Goal: Find specific page/section: Find specific page/section

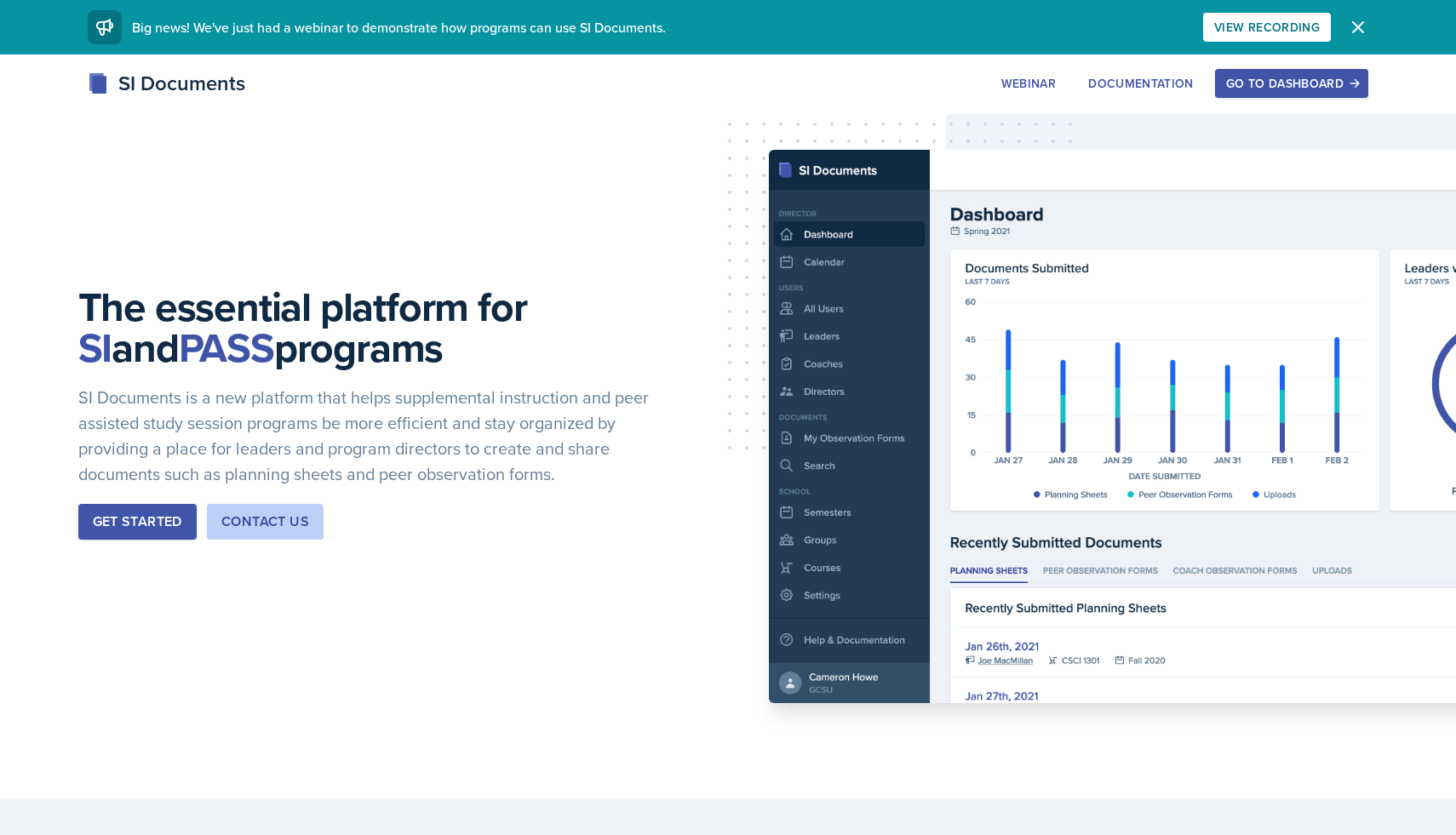
click at [1236, 92] on button "Go to Dashboard" at bounding box center [1292, 84] width 153 height 29
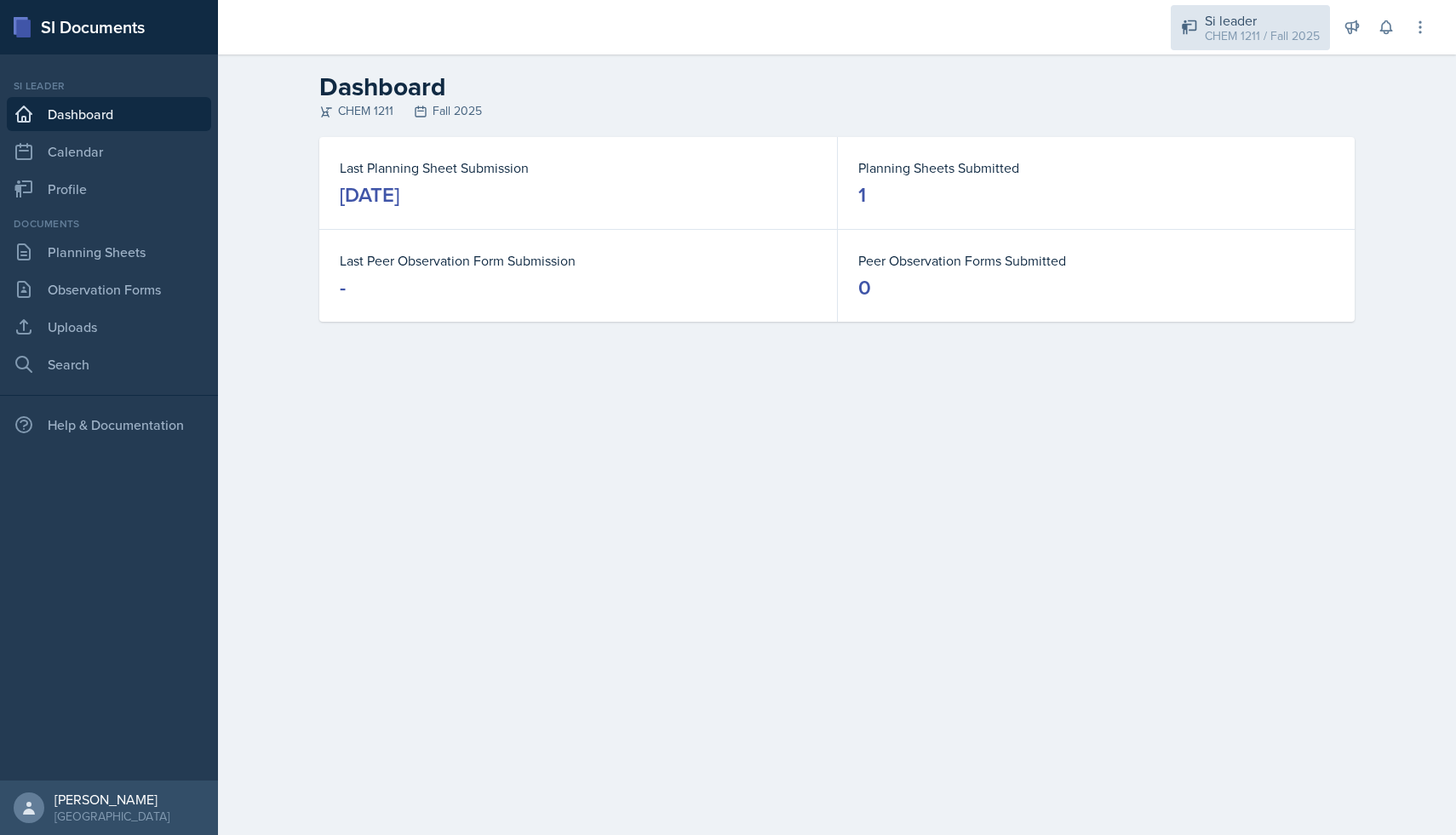
click at [1252, 37] on div "CHEM 1211 / Fall 2025" at bounding box center [1262, 36] width 115 height 17
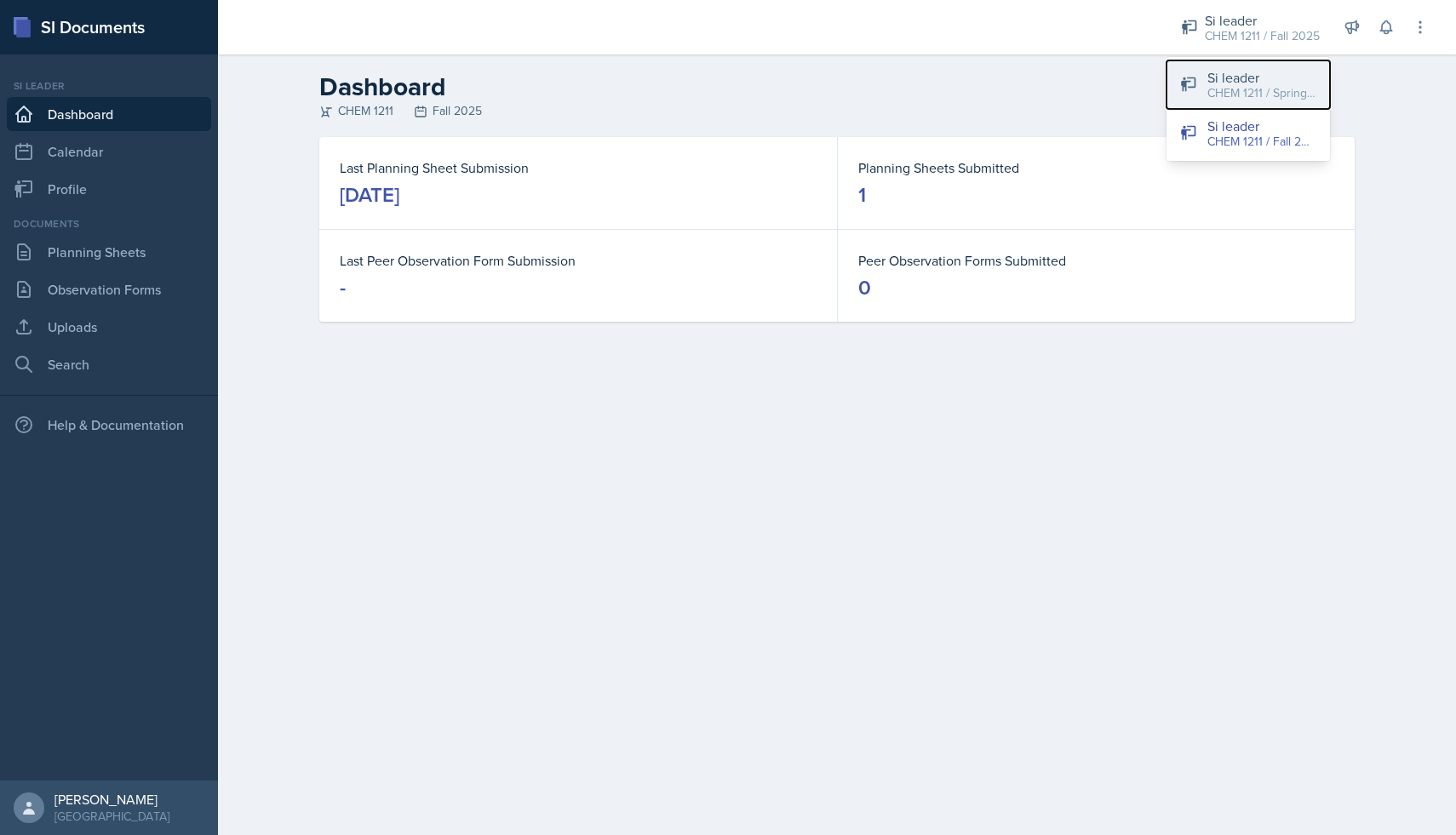
click at [1235, 94] on div "CHEM 1211 / Spring 2025" at bounding box center [1261, 93] width 109 height 17
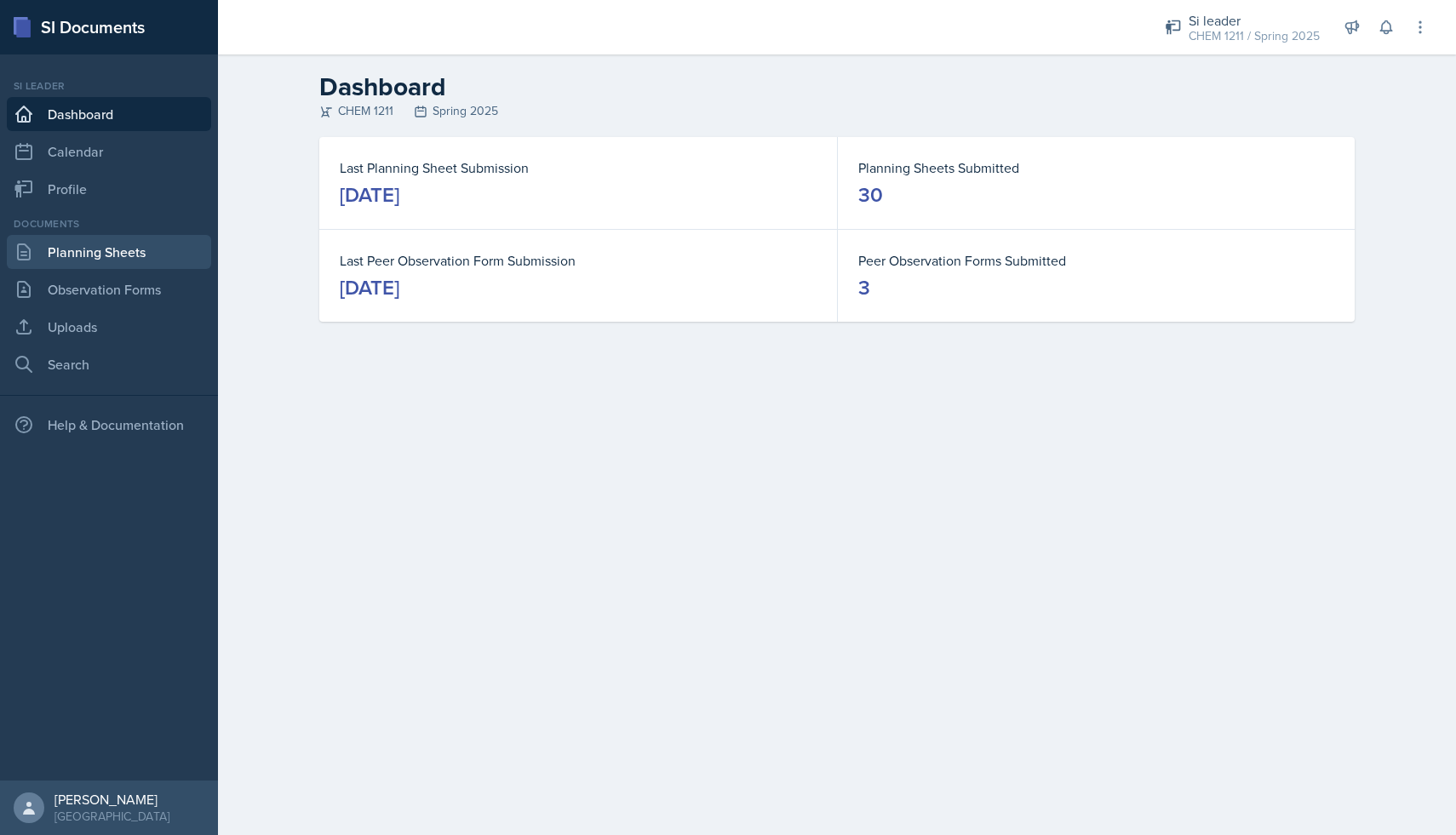
click at [124, 245] on link "Planning Sheets" at bounding box center [108, 252] width 204 height 34
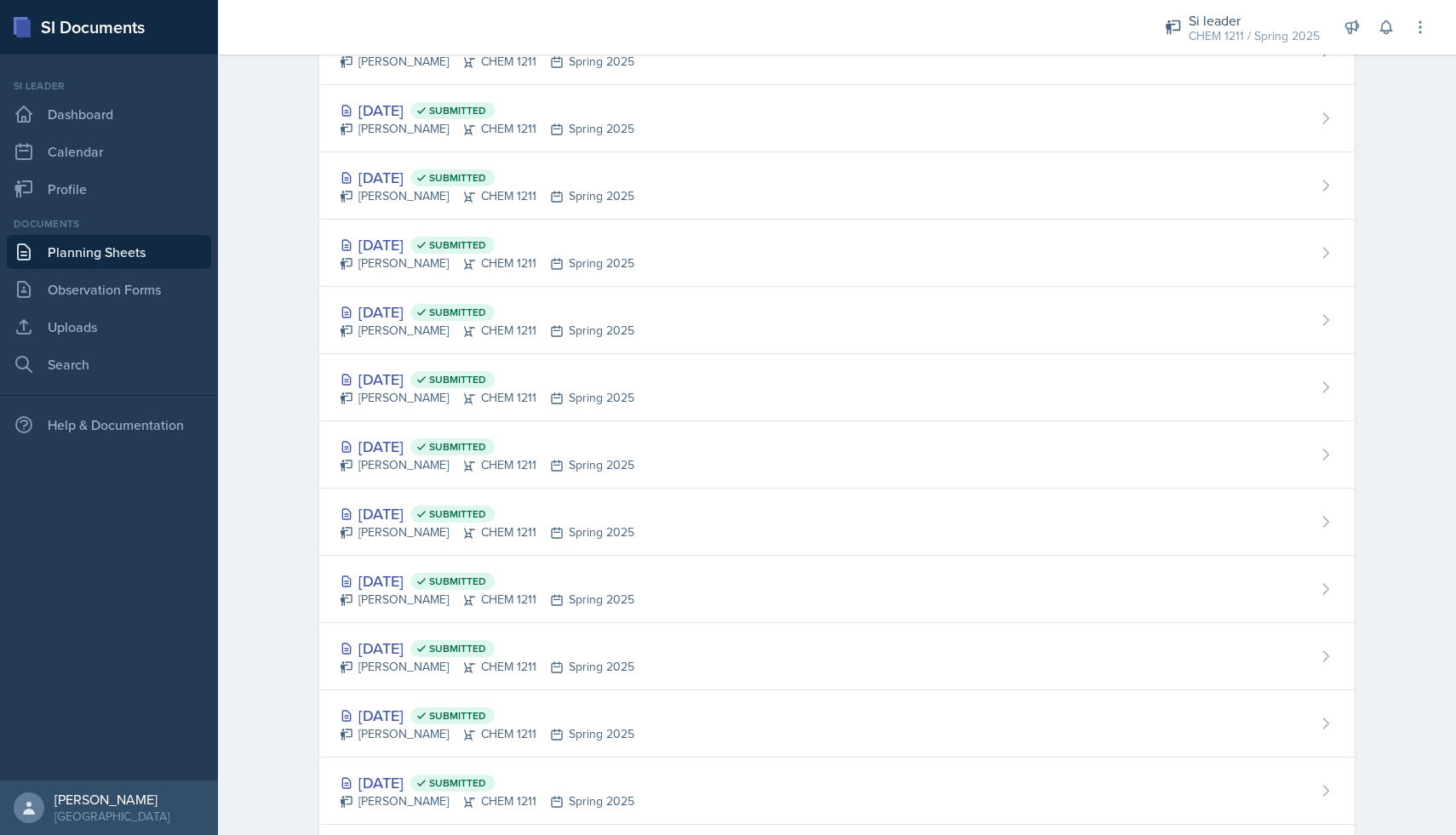
scroll to position [1395, 0]
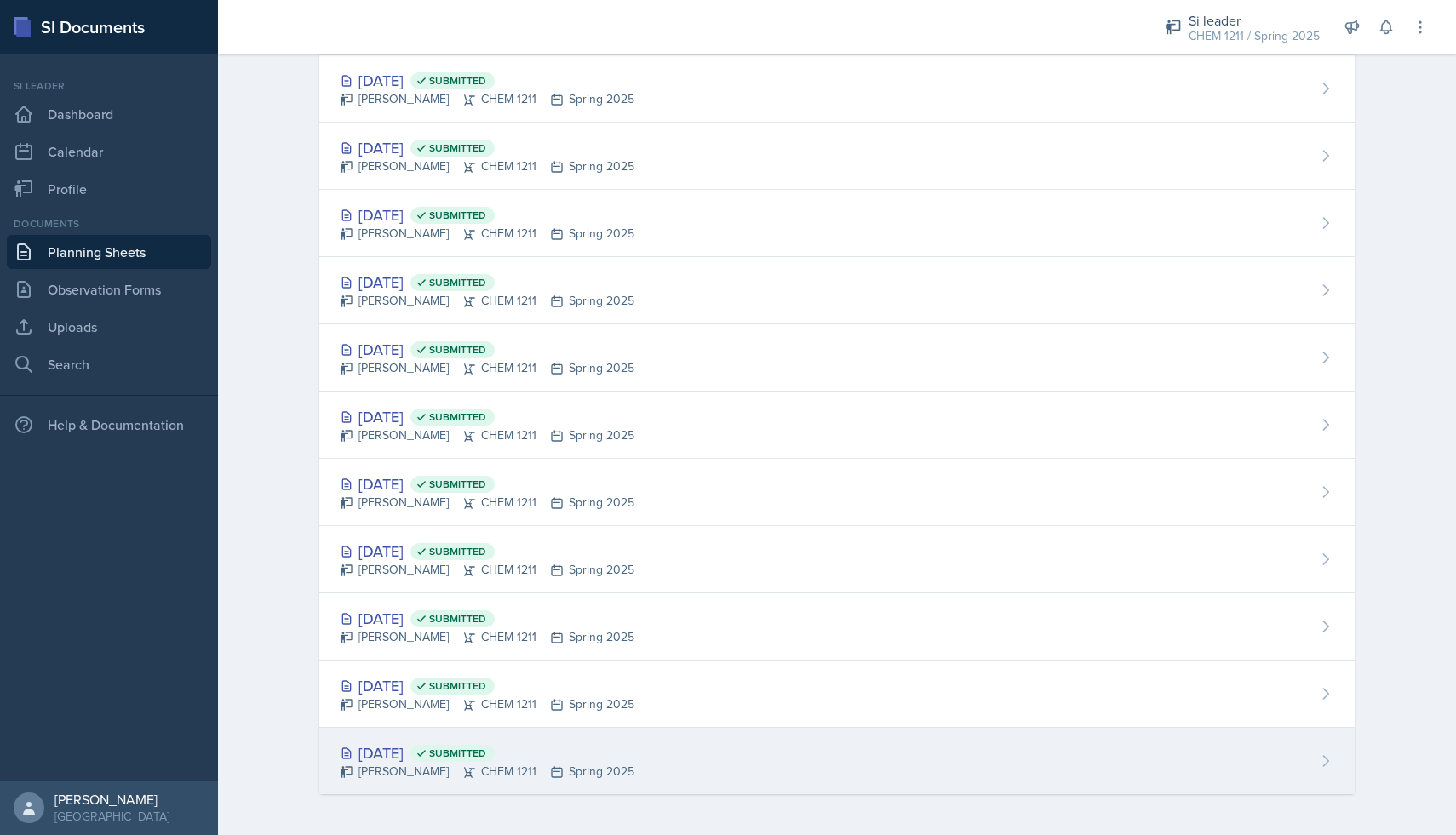
click at [376, 750] on div "[DATE] Submitted" at bounding box center [487, 752] width 295 height 23
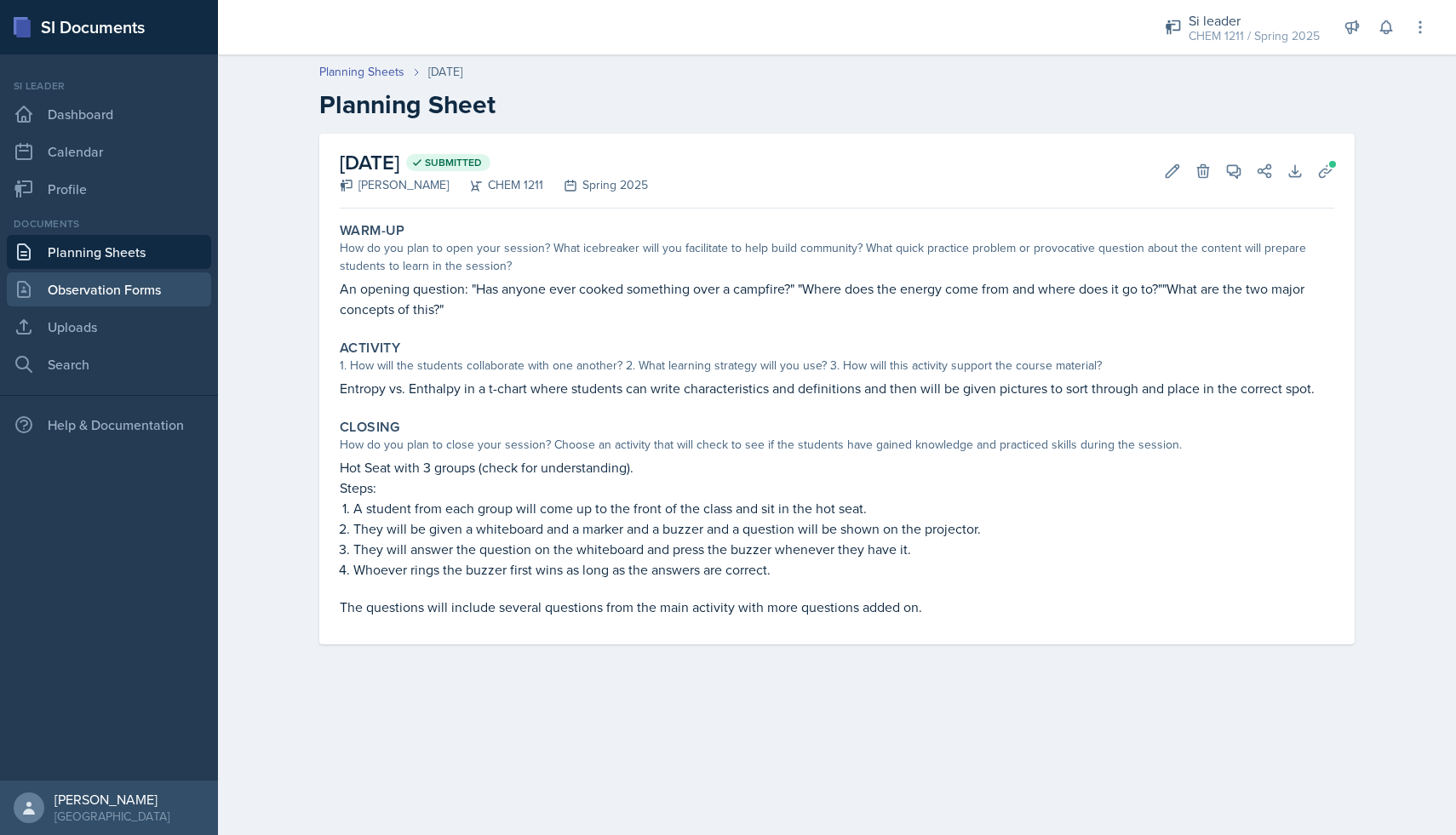
click at [144, 297] on link "Observation Forms" at bounding box center [108, 289] width 204 height 34
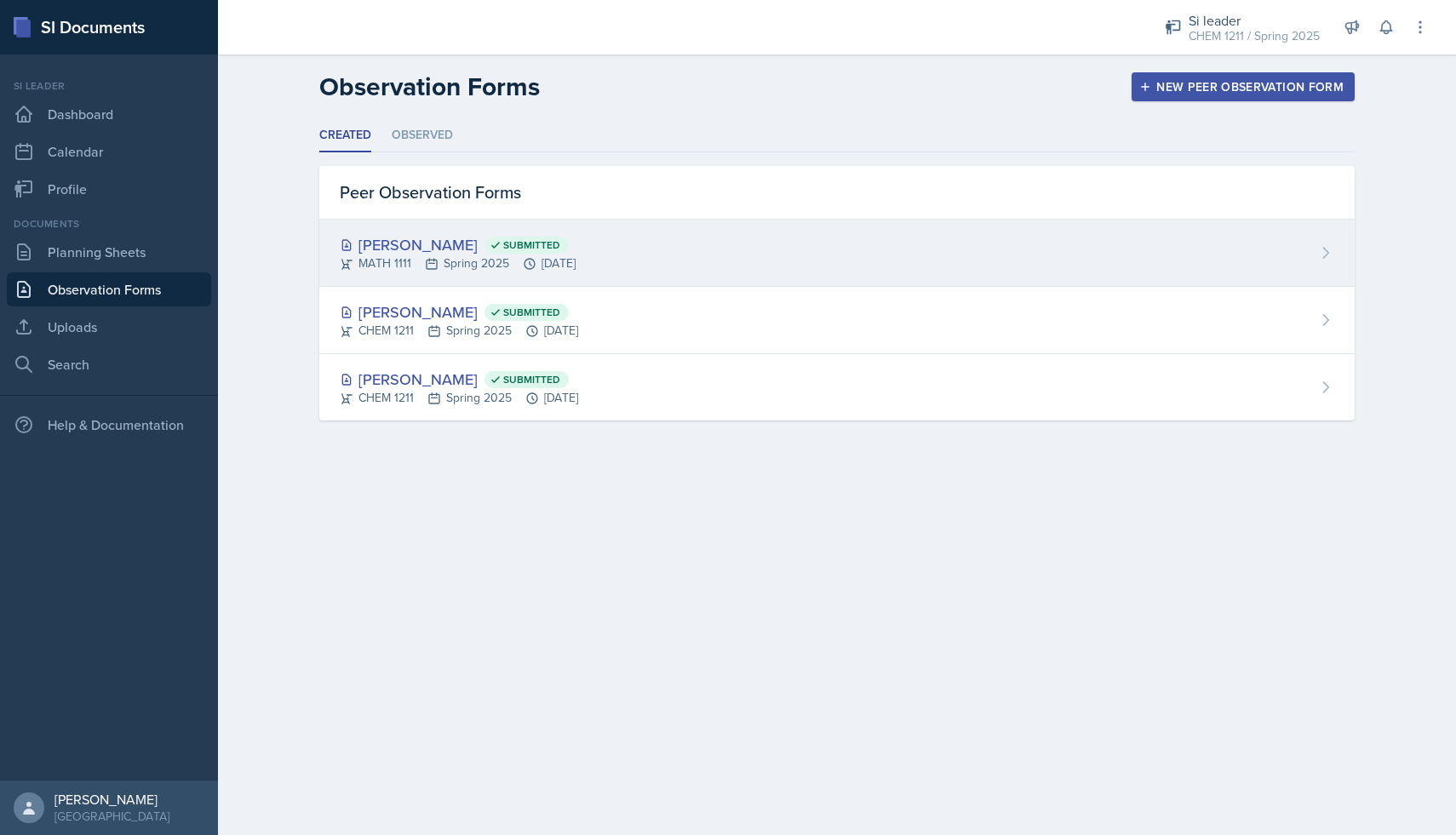
click at [386, 238] on div "[PERSON_NAME] Submitted" at bounding box center [457, 244] width 236 height 23
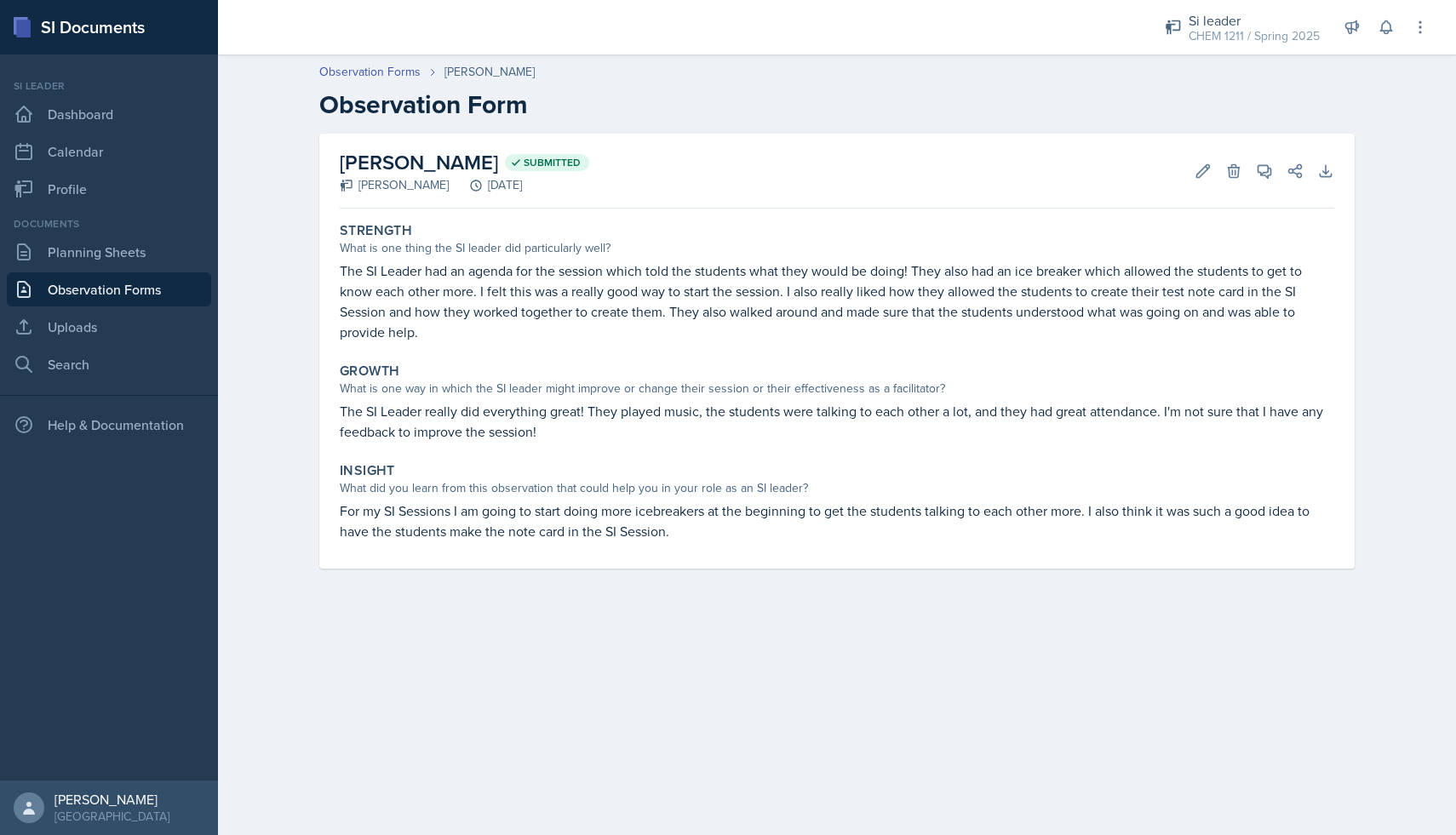
click at [154, 286] on link "Observation Forms" at bounding box center [108, 289] width 204 height 34
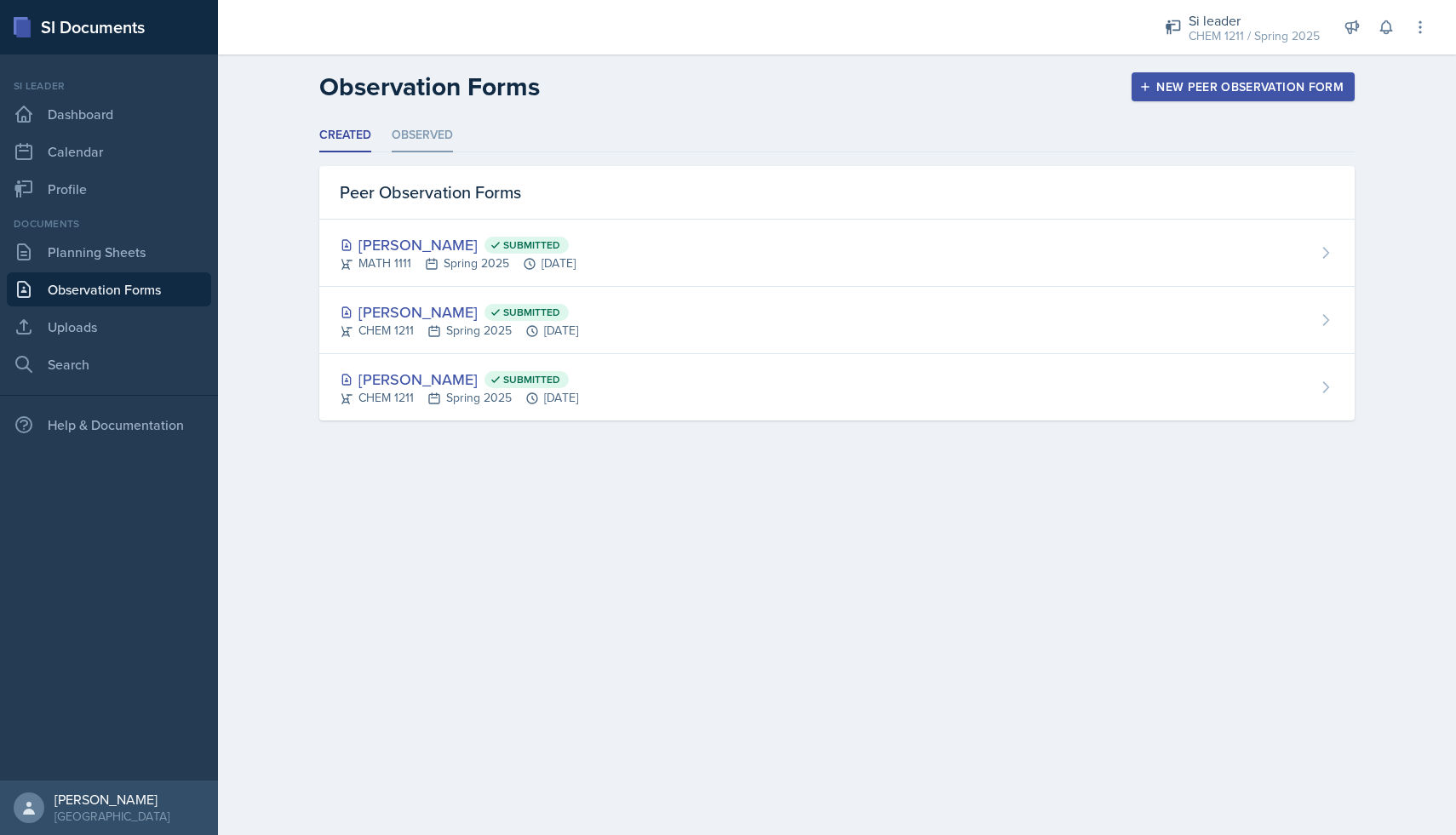
click at [410, 129] on li "Observed" at bounding box center [422, 136] width 62 height 33
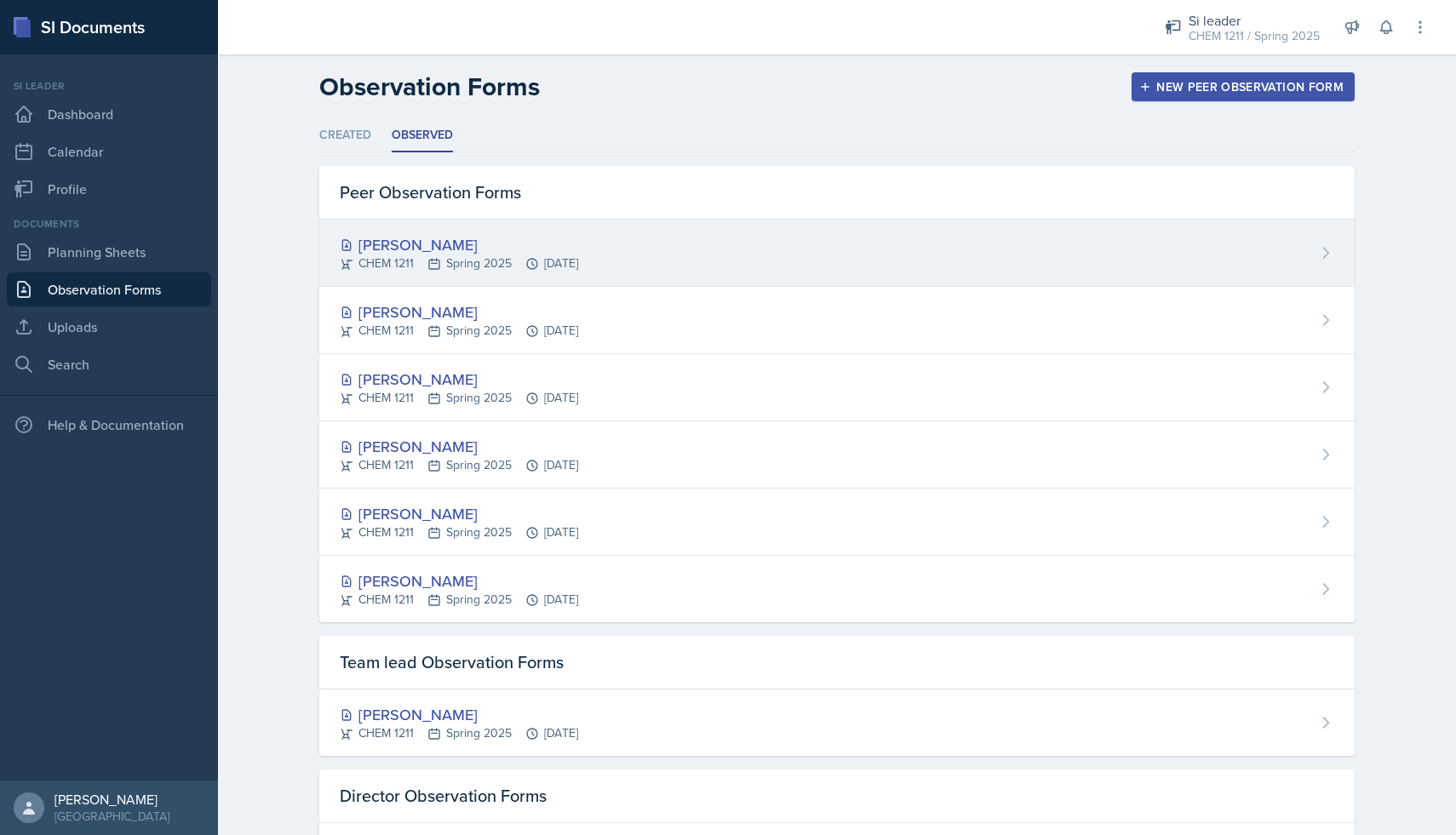
scroll to position [84, 0]
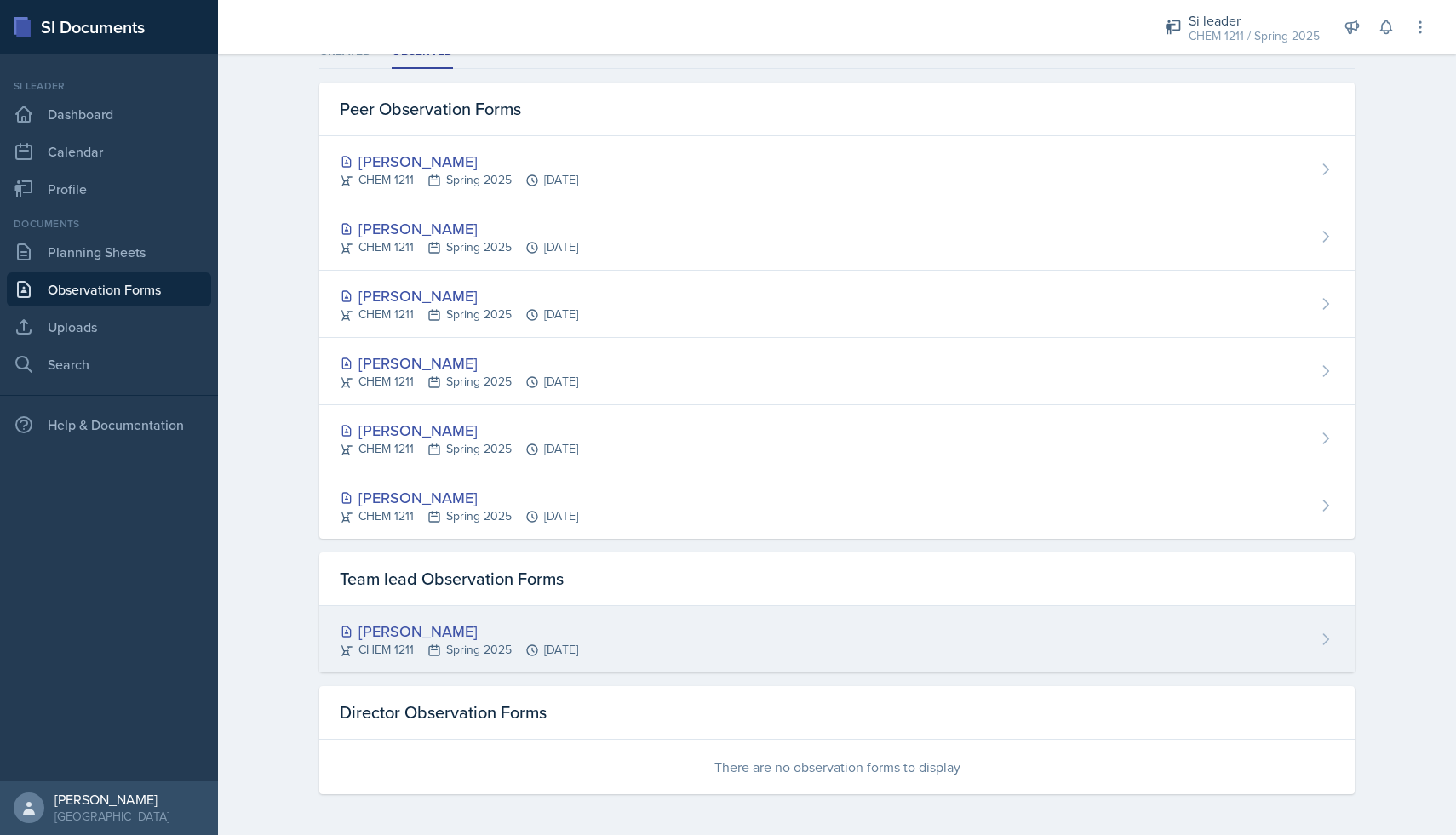
click at [412, 632] on div "[PERSON_NAME]" at bounding box center [459, 631] width 239 height 23
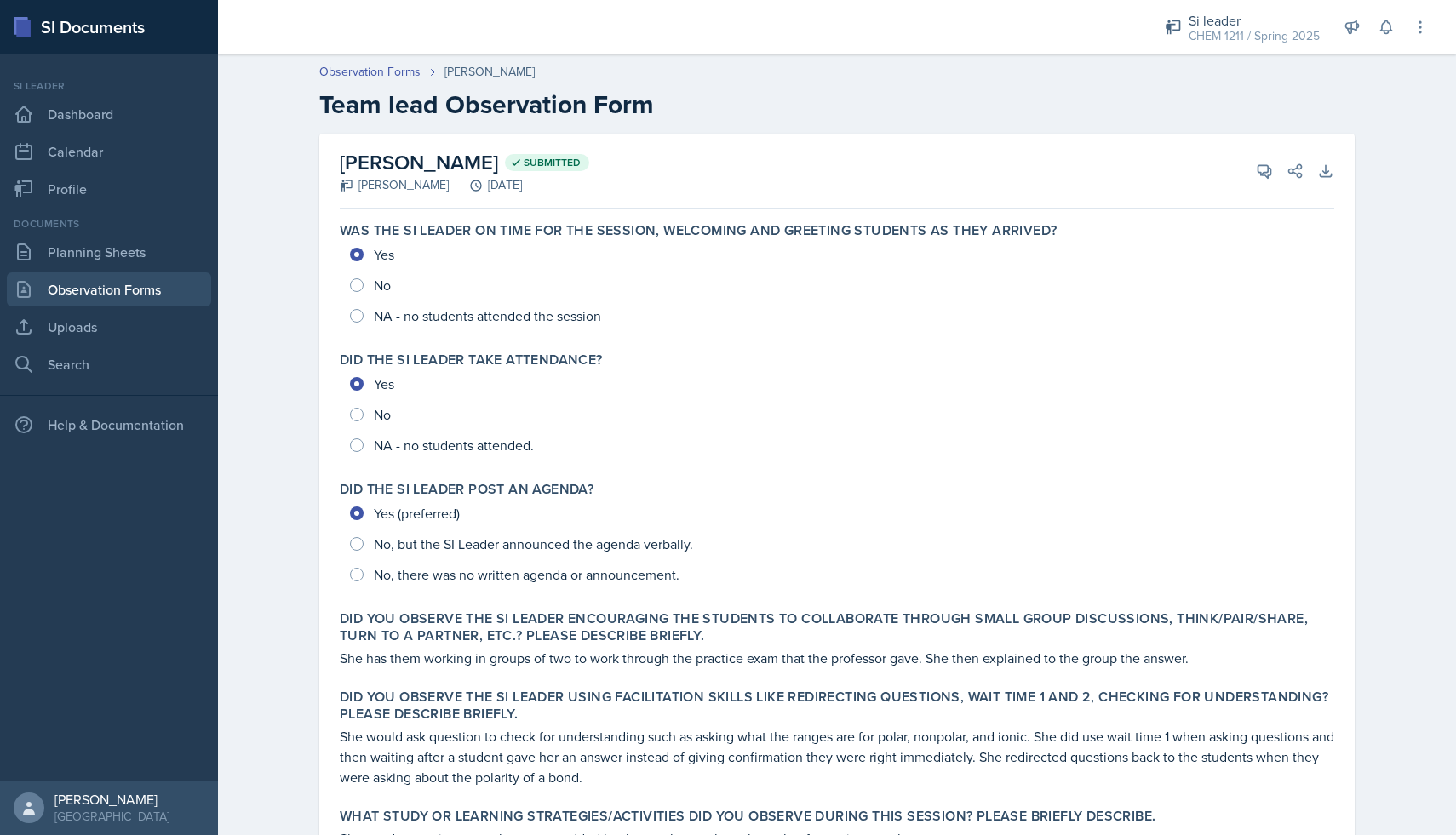
click at [130, 280] on link "Observation Forms" at bounding box center [108, 289] width 204 height 34
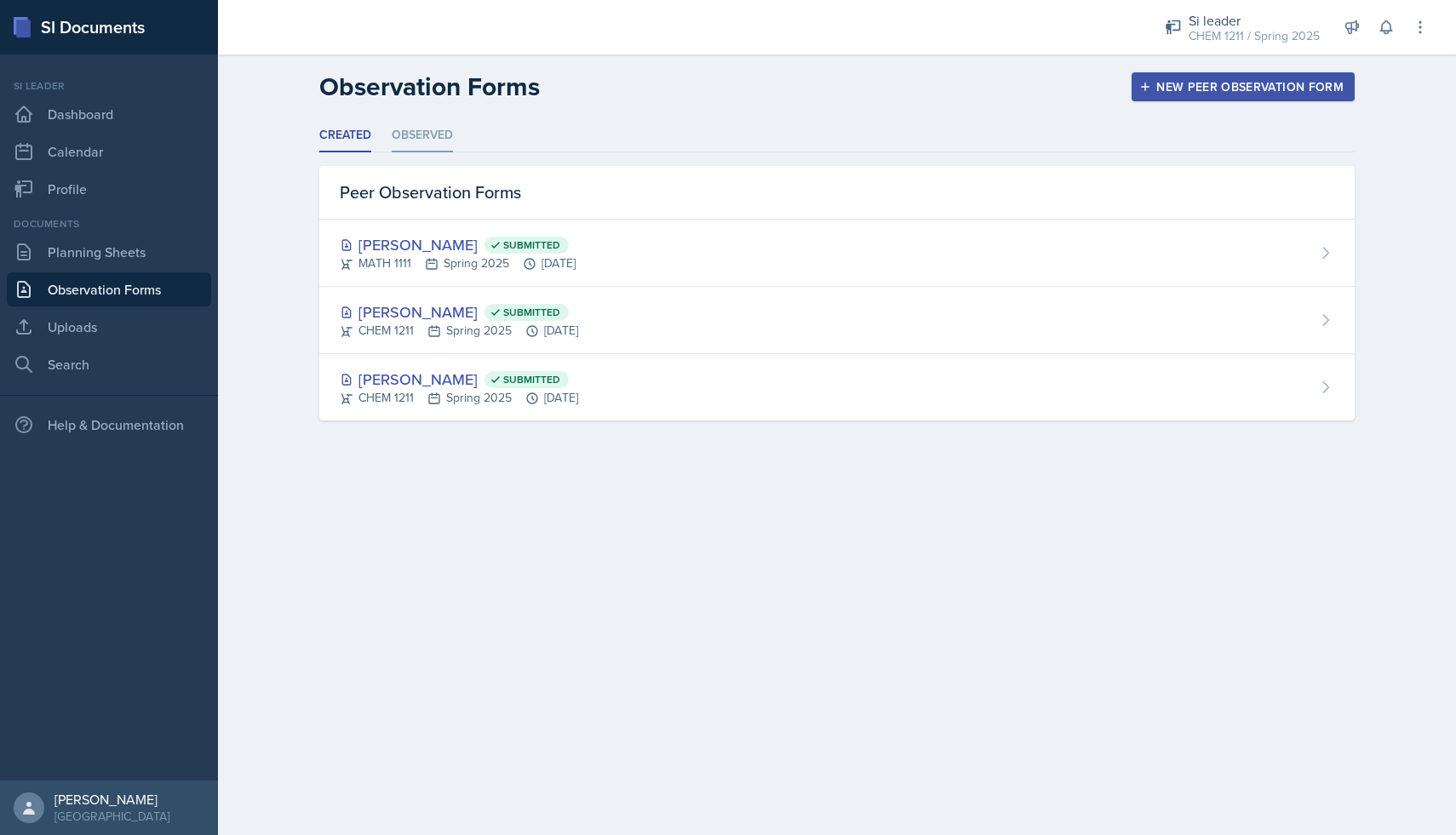
click at [422, 130] on li "Observed" at bounding box center [422, 136] width 62 height 33
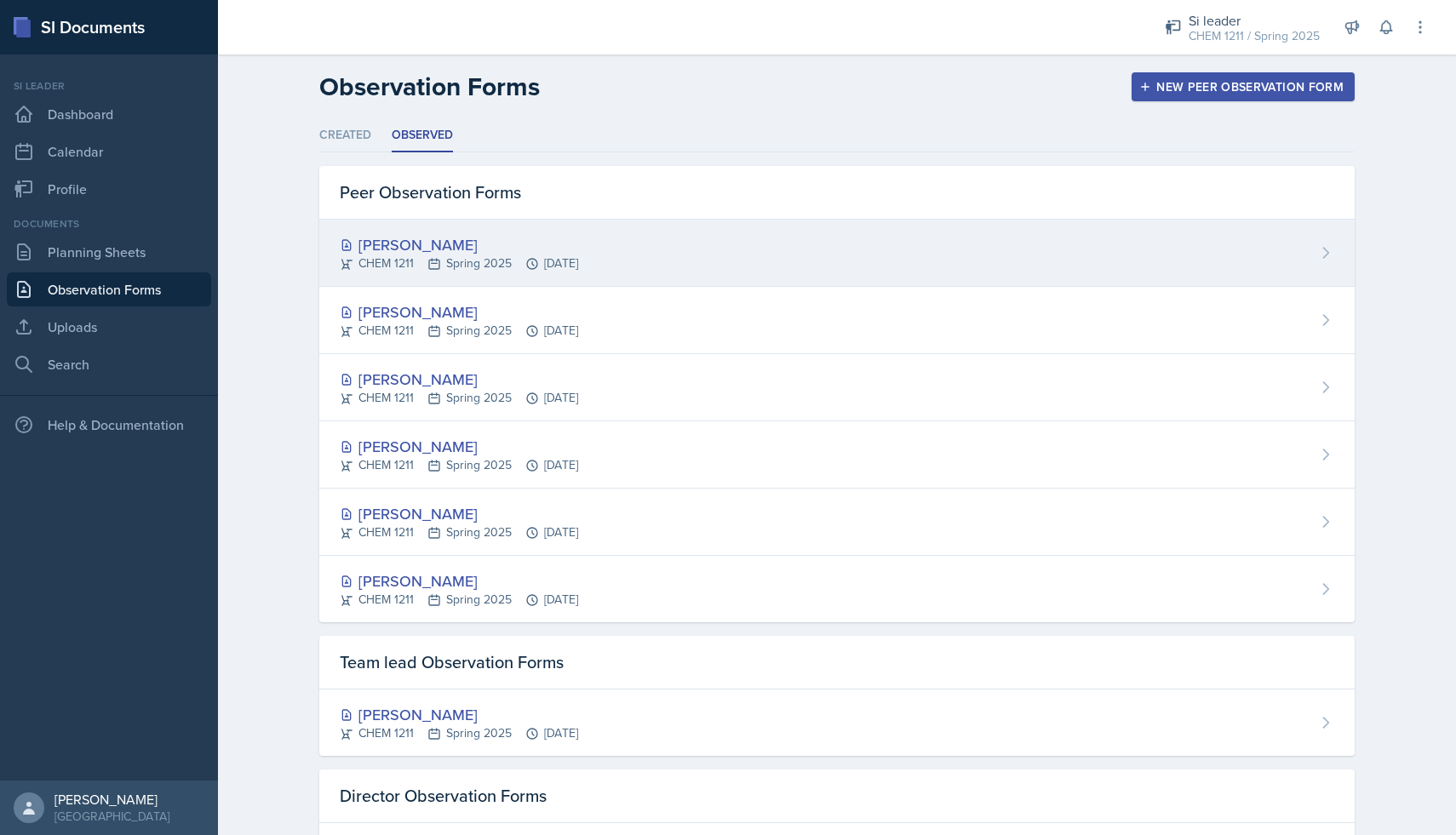
click at [503, 255] on div "CHEM 1211 Spring 2025 [DATE]" at bounding box center [459, 263] width 239 height 17
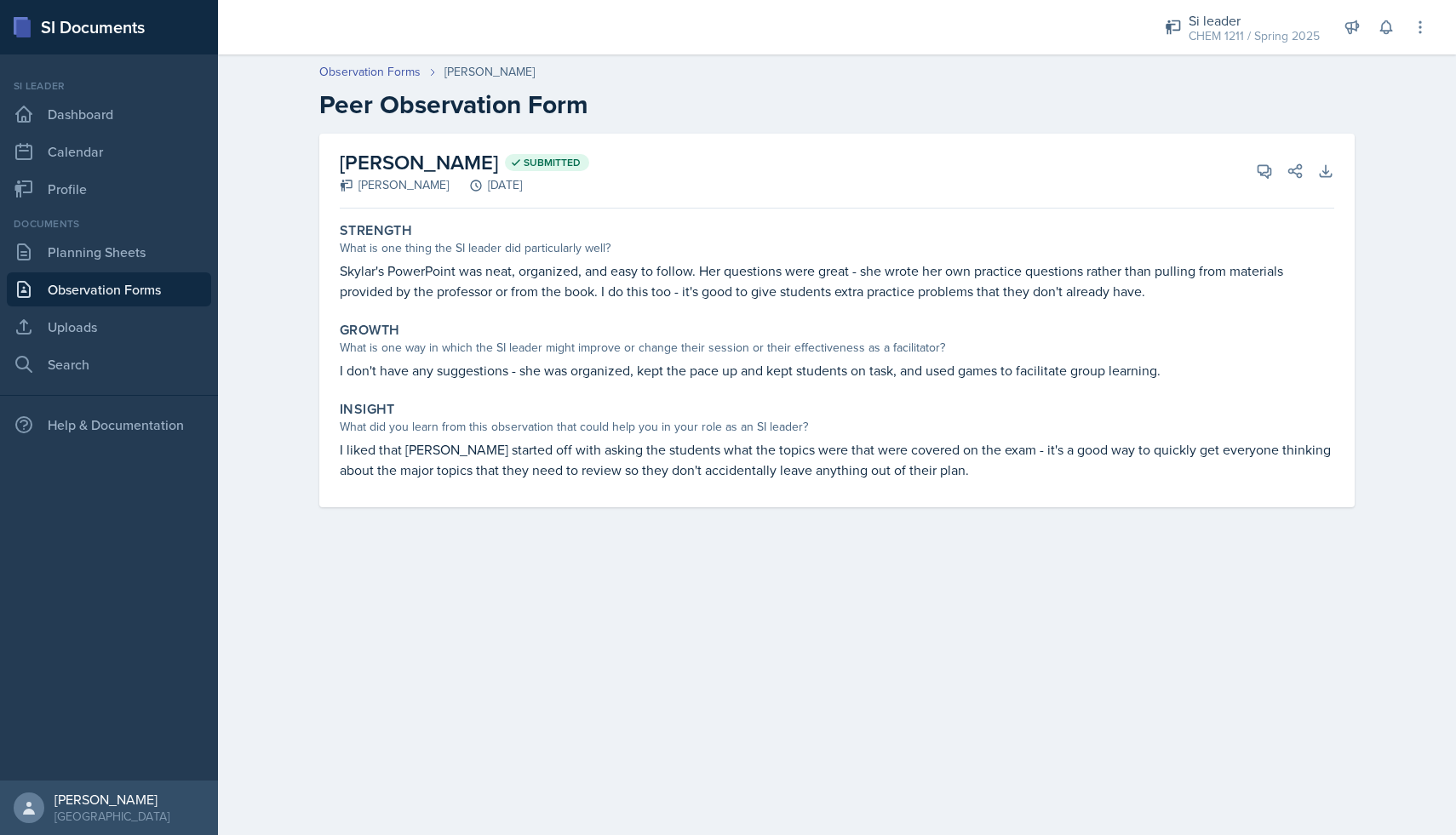
click at [140, 279] on link "Observation Forms" at bounding box center [108, 289] width 204 height 34
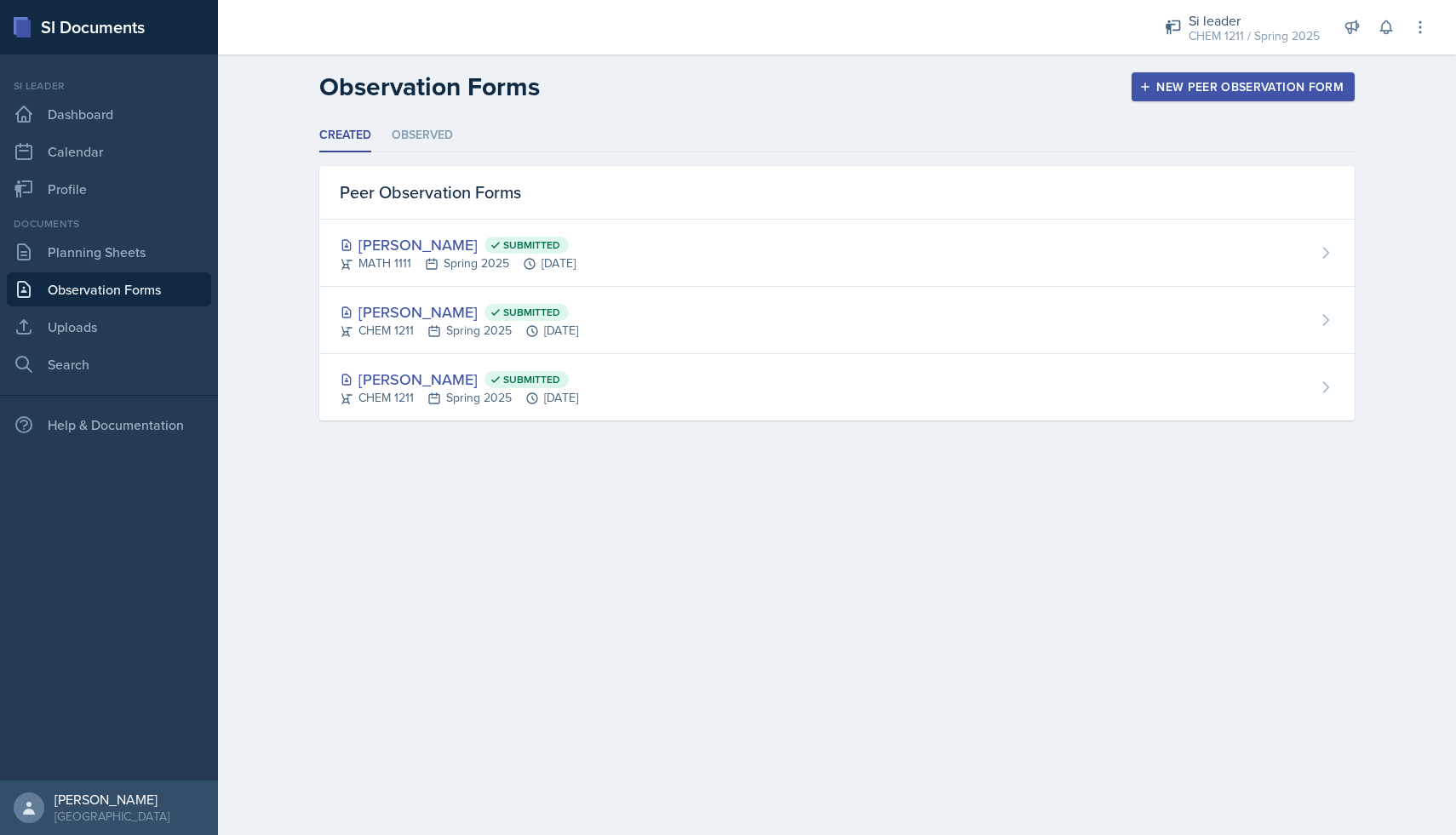
click at [420, 155] on div "Created Observed Created Observed Peer Observation Forms [PERSON_NAME] Submitte…" at bounding box center [837, 270] width 1035 height 301
click at [420, 146] on li "Observed" at bounding box center [422, 136] width 62 height 33
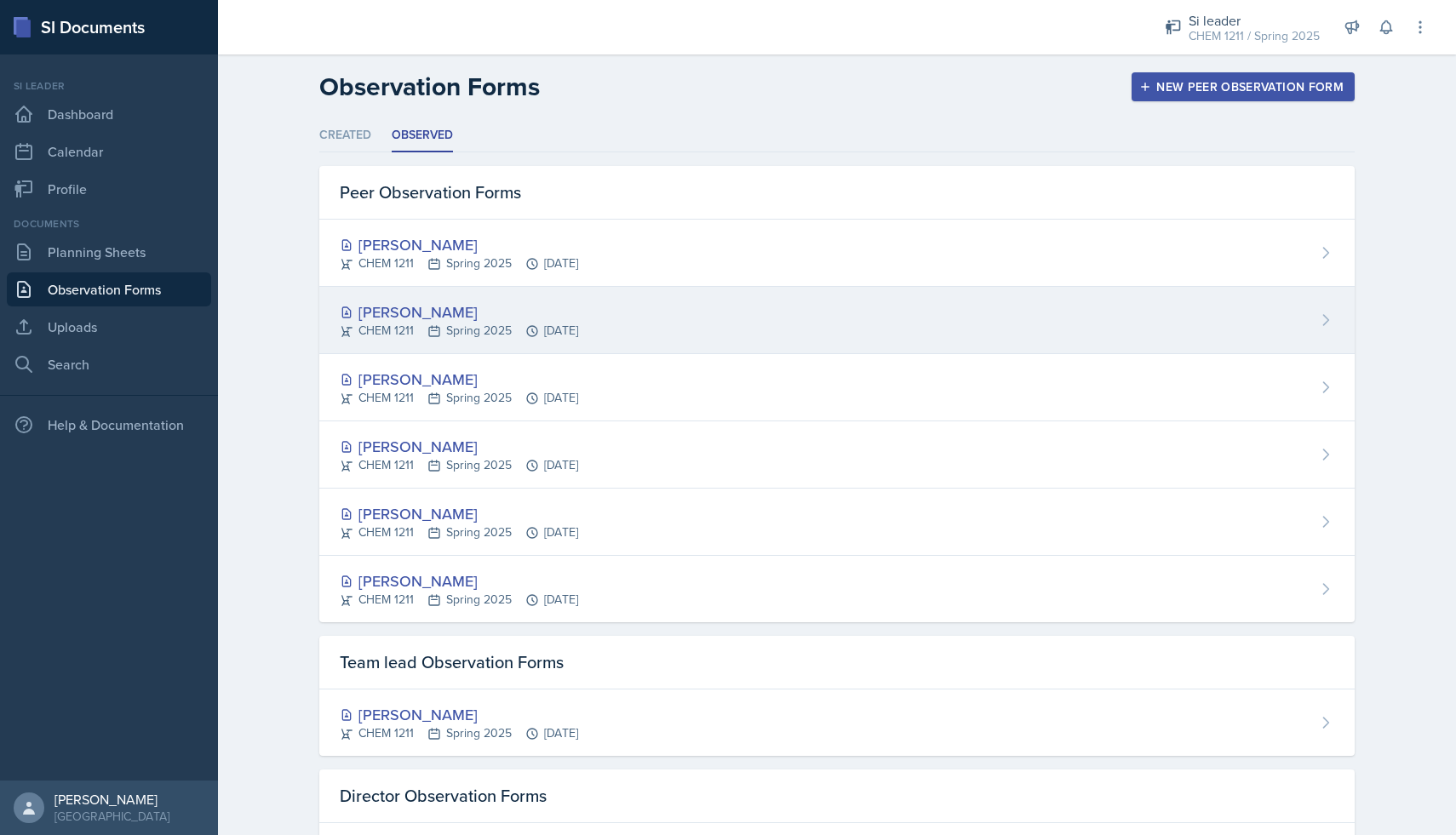
click at [417, 306] on div "[PERSON_NAME]" at bounding box center [459, 311] width 239 height 23
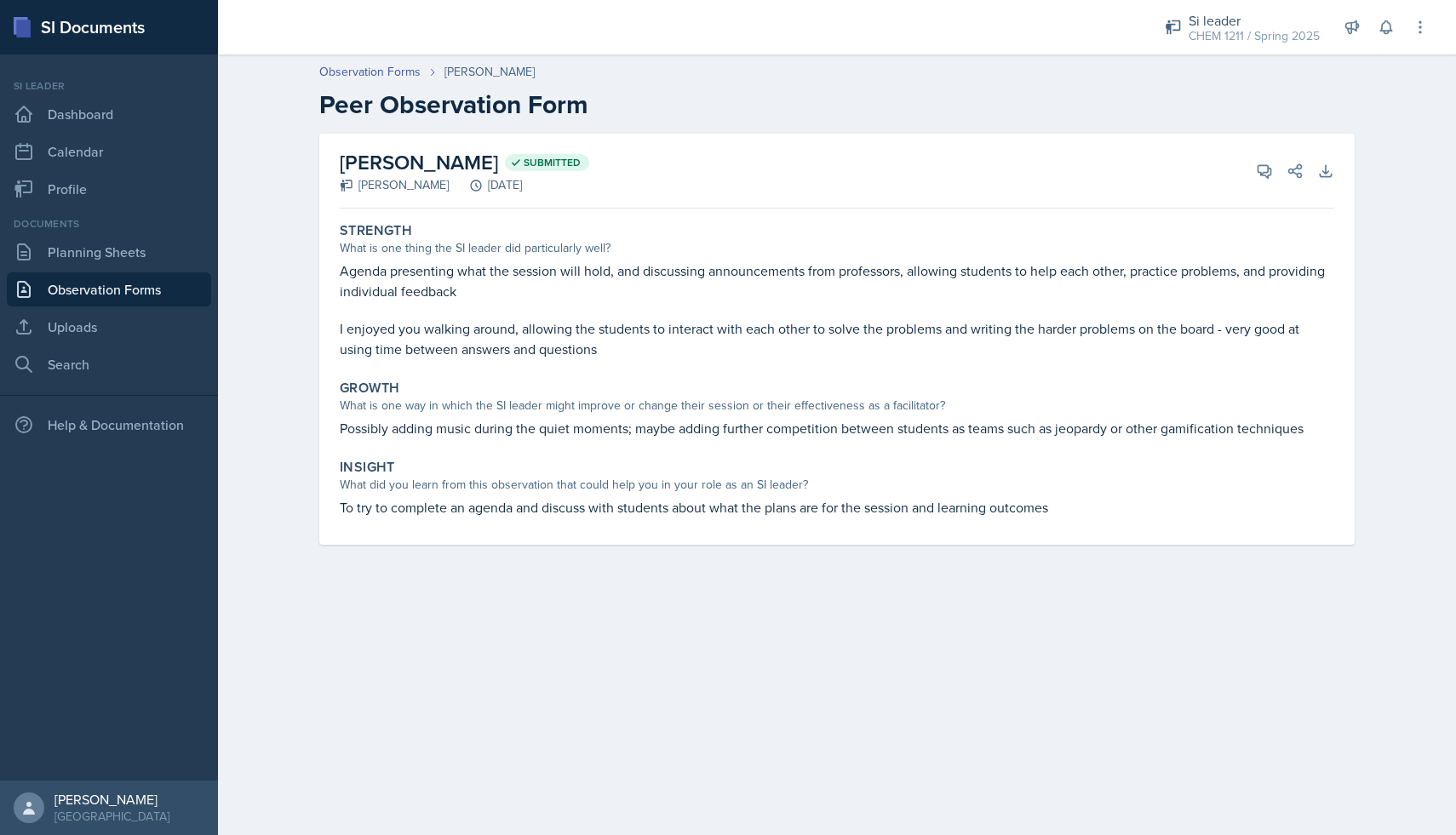
click at [175, 282] on link "Observation Forms" at bounding box center [108, 289] width 204 height 34
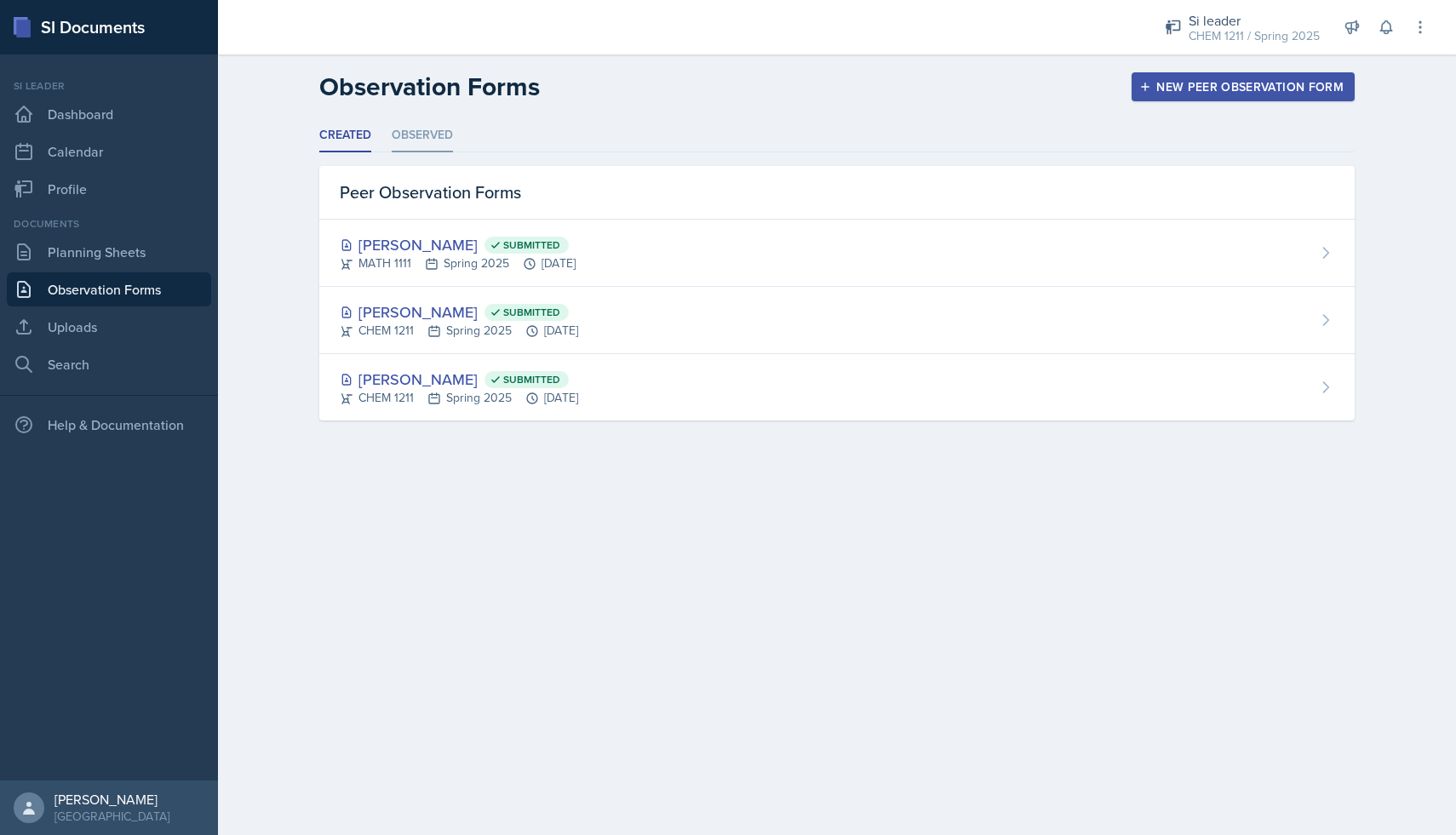
click at [423, 148] on li "Observed" at bounding box center [422, 136] width 62 height 33
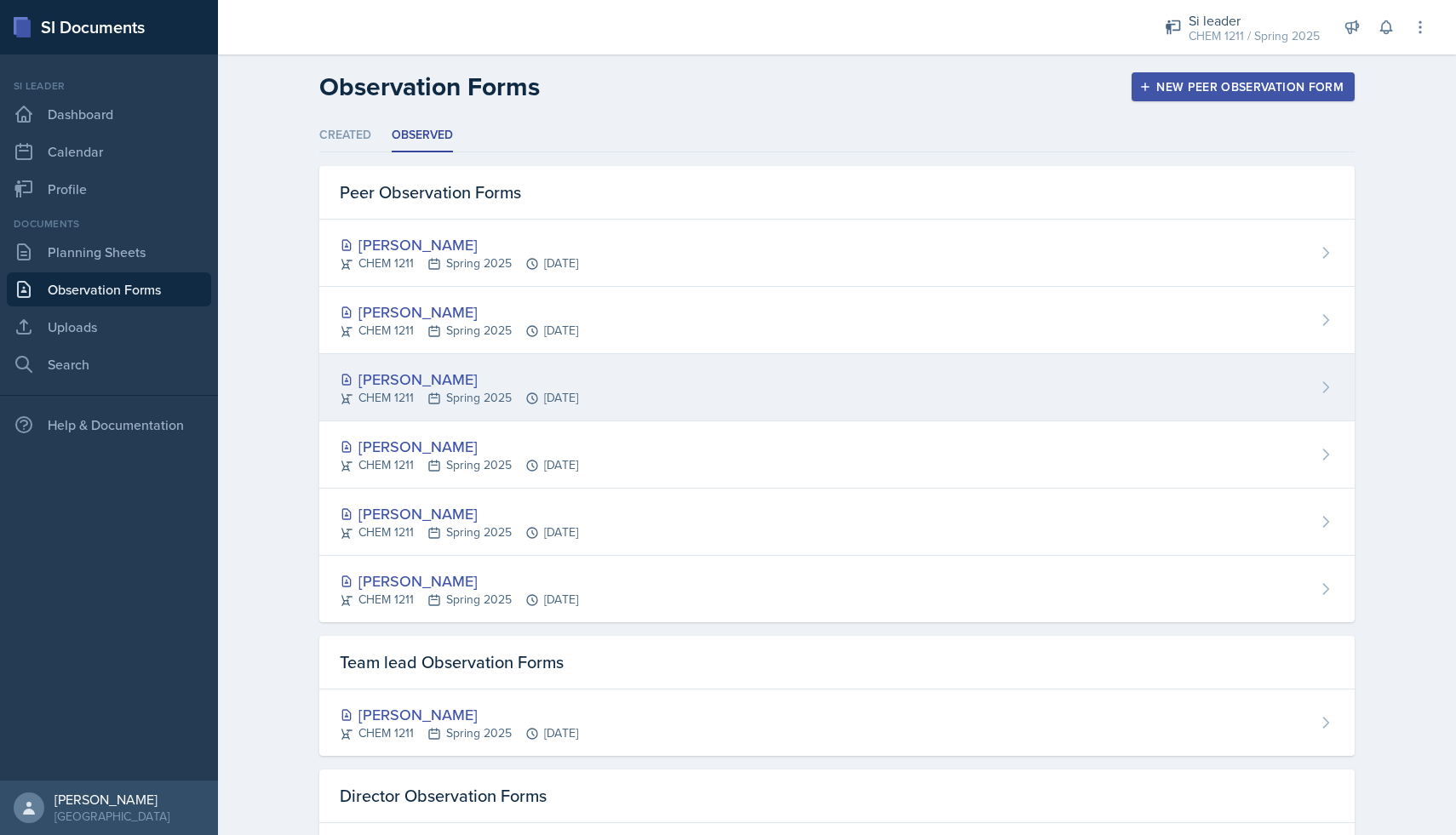
click at [393, 378] on div "[PERSON_NAME]" at bounding box center [459, 378] width 239 height 23
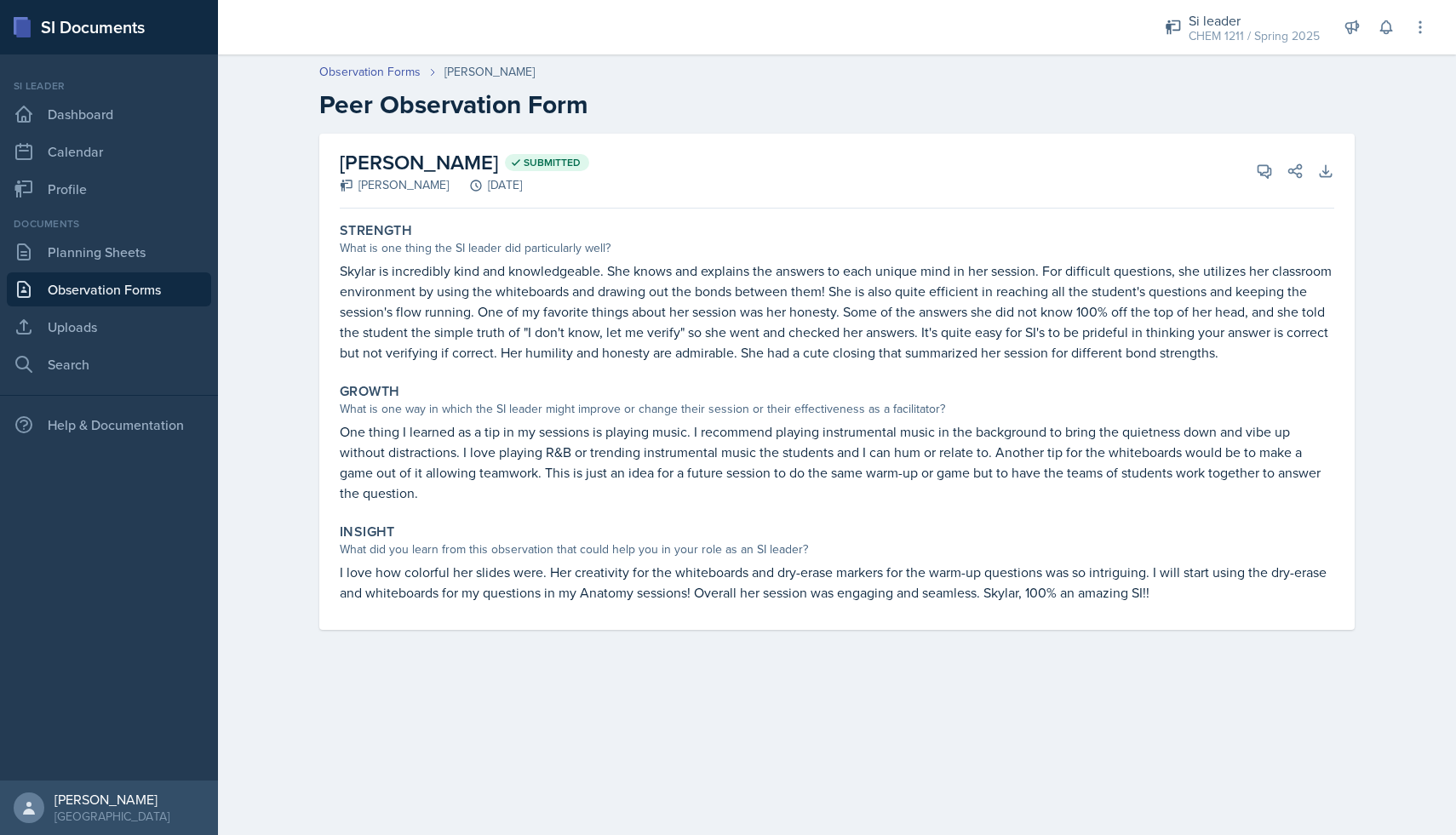
click at [174, 285] on link "Observation Forms" at bounding box center [108, 289] width 204 height 34
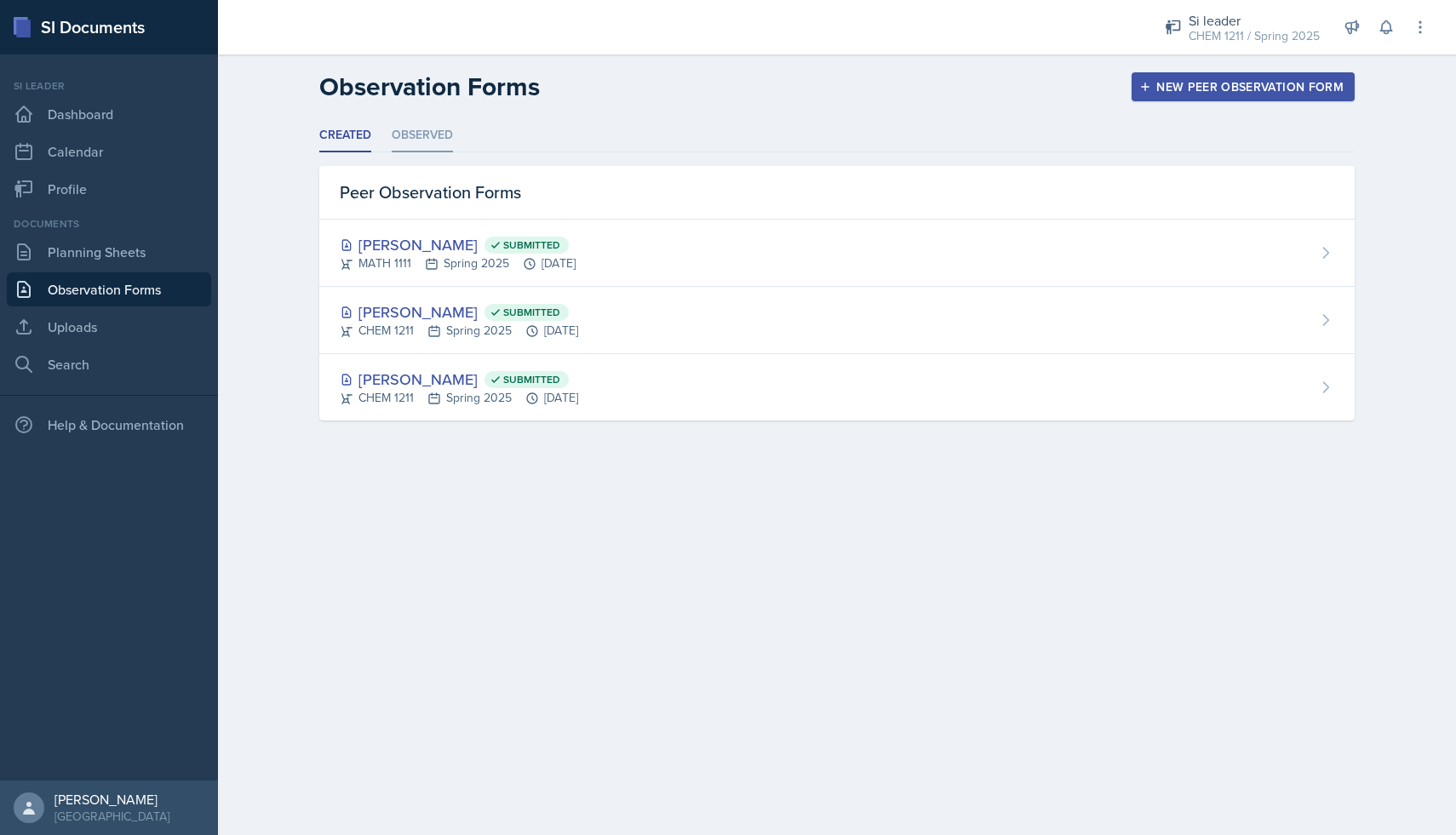
click at [419, 133] on li "Observed" at bounding box center [422, 136] width 62 height 33
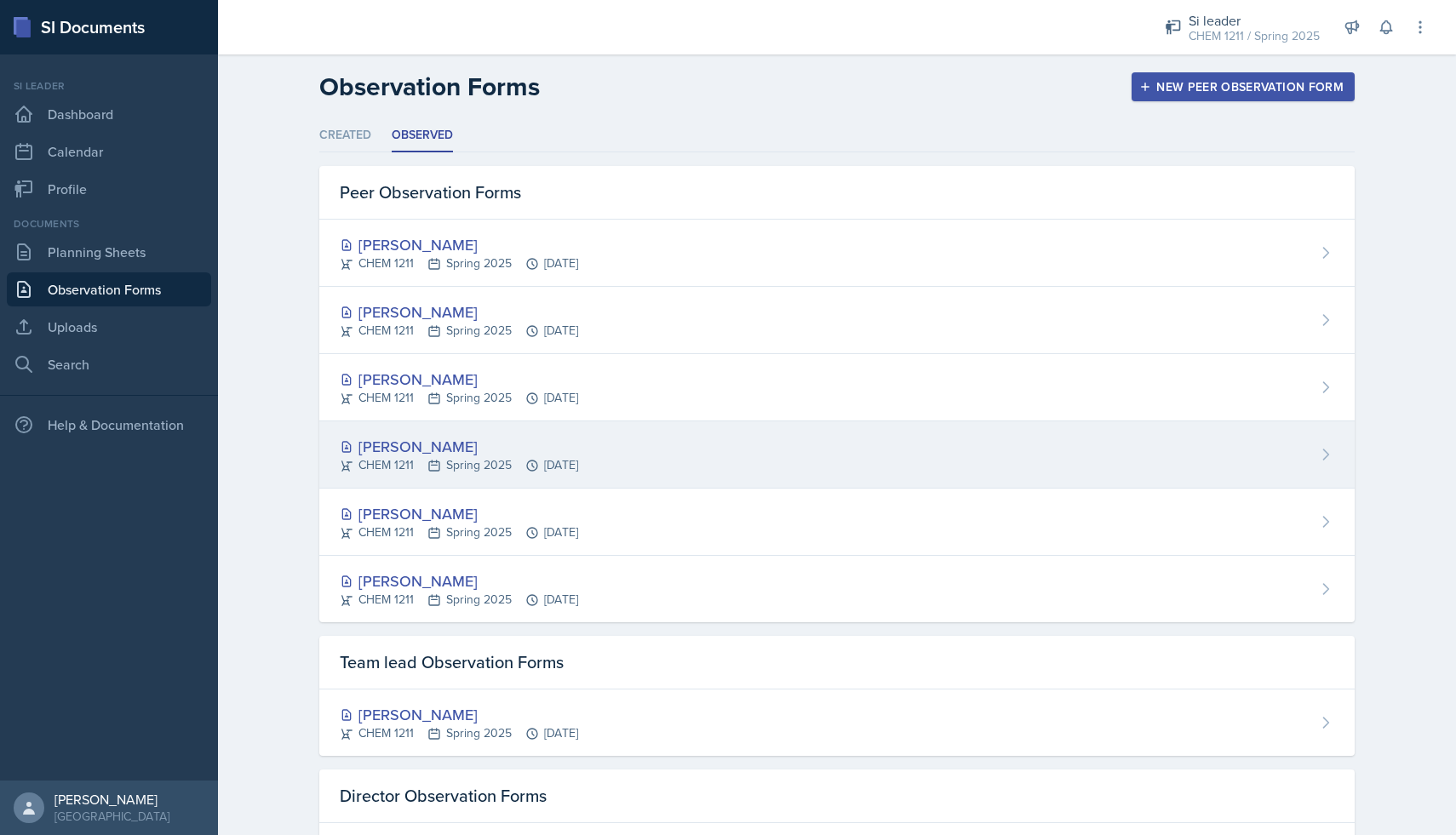
click at [412, 434] on div "[PERSON_NAME] CHEM 1211 Spring 2025 [DATE]" at bounding box center [837, 455] width 1035 height 67
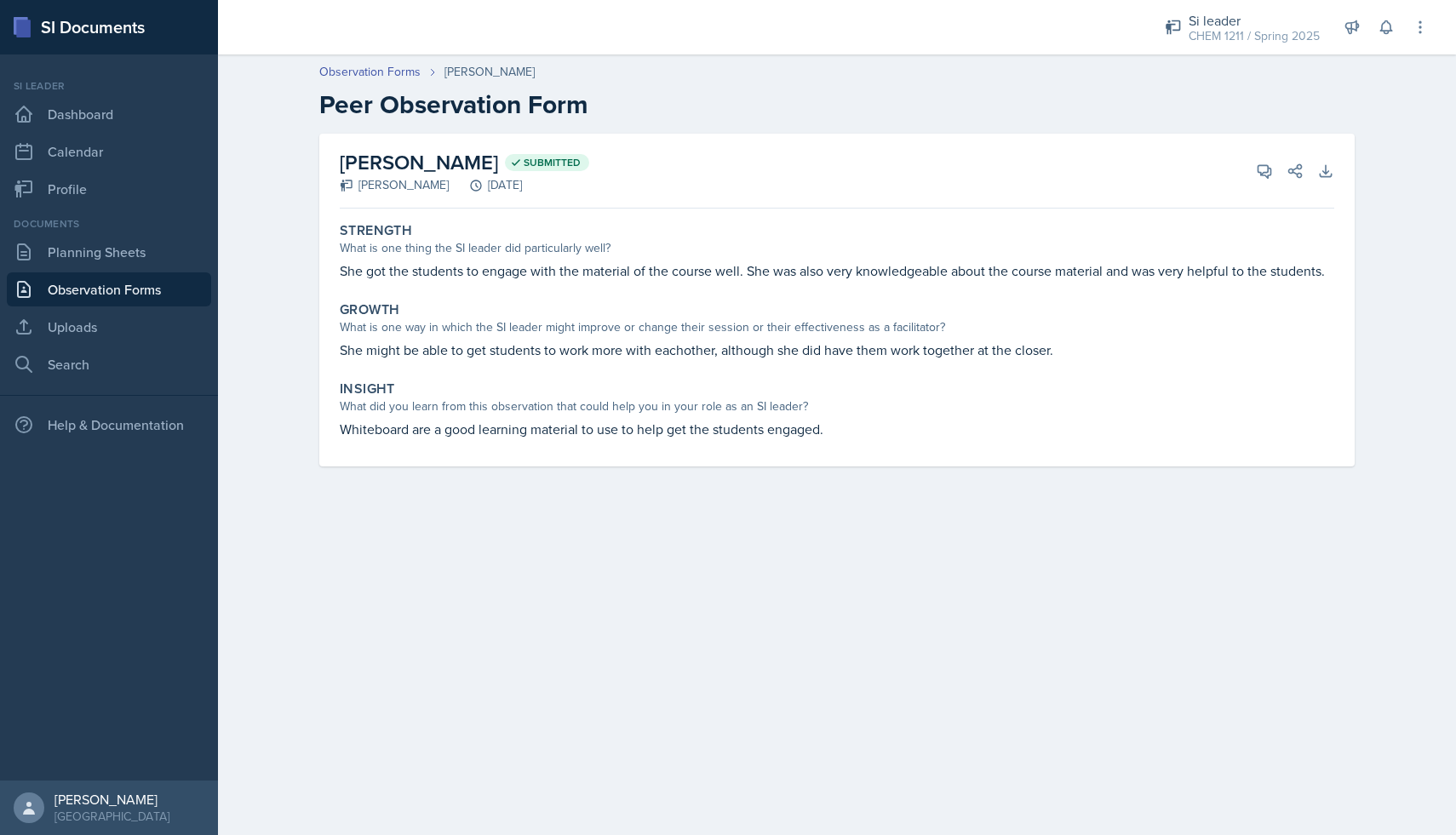
click at [175, 293] on link "Observation Forms" at bounding box center [108, 289] width 204 height 34
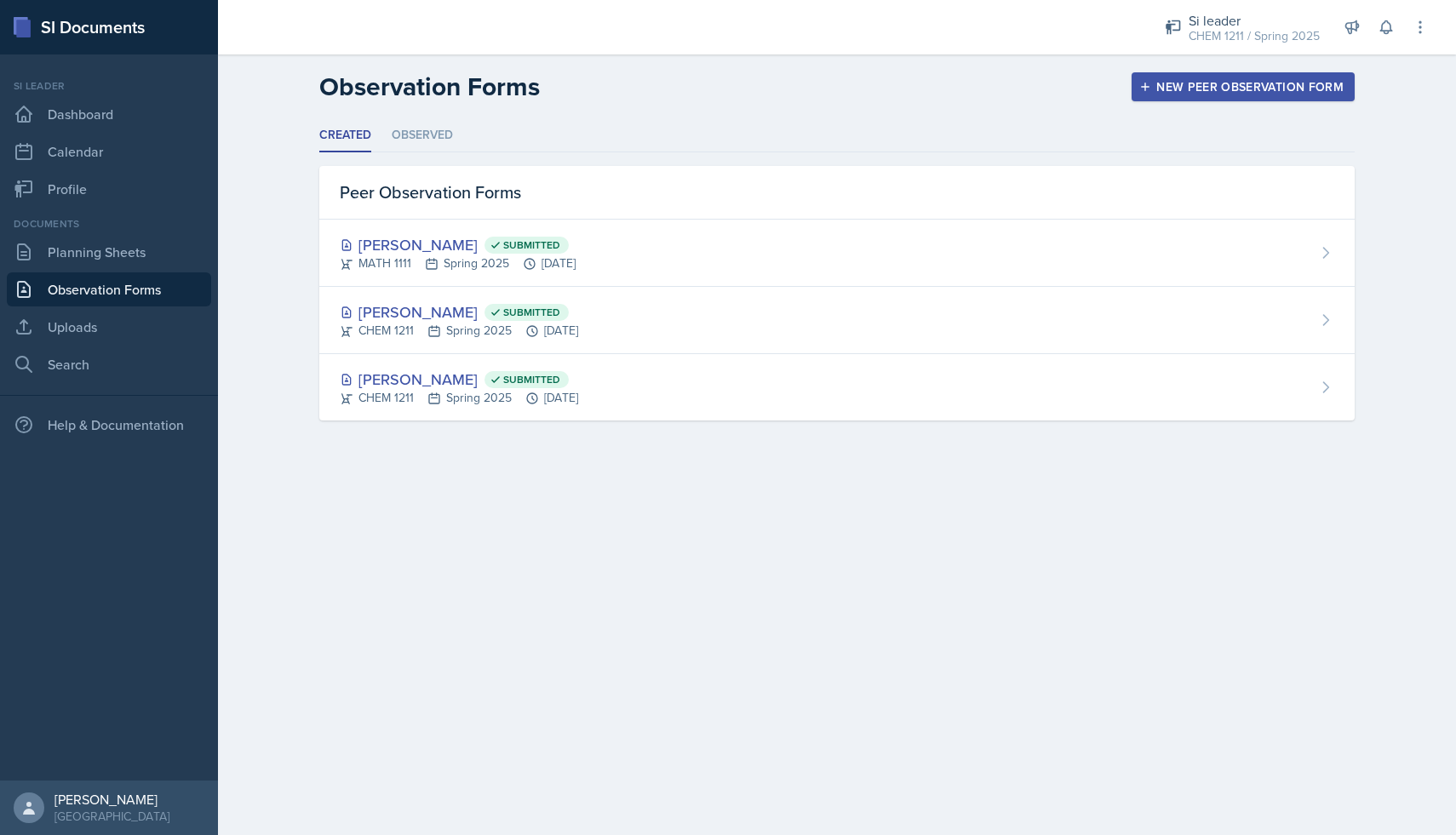
click at [425, 90] on h2 "Observation Forms" at bounding box center [430, 86] width 220 height 30
click at [425, 123] on li "Observed" at bounding box center [422, 136] width 62 height 33
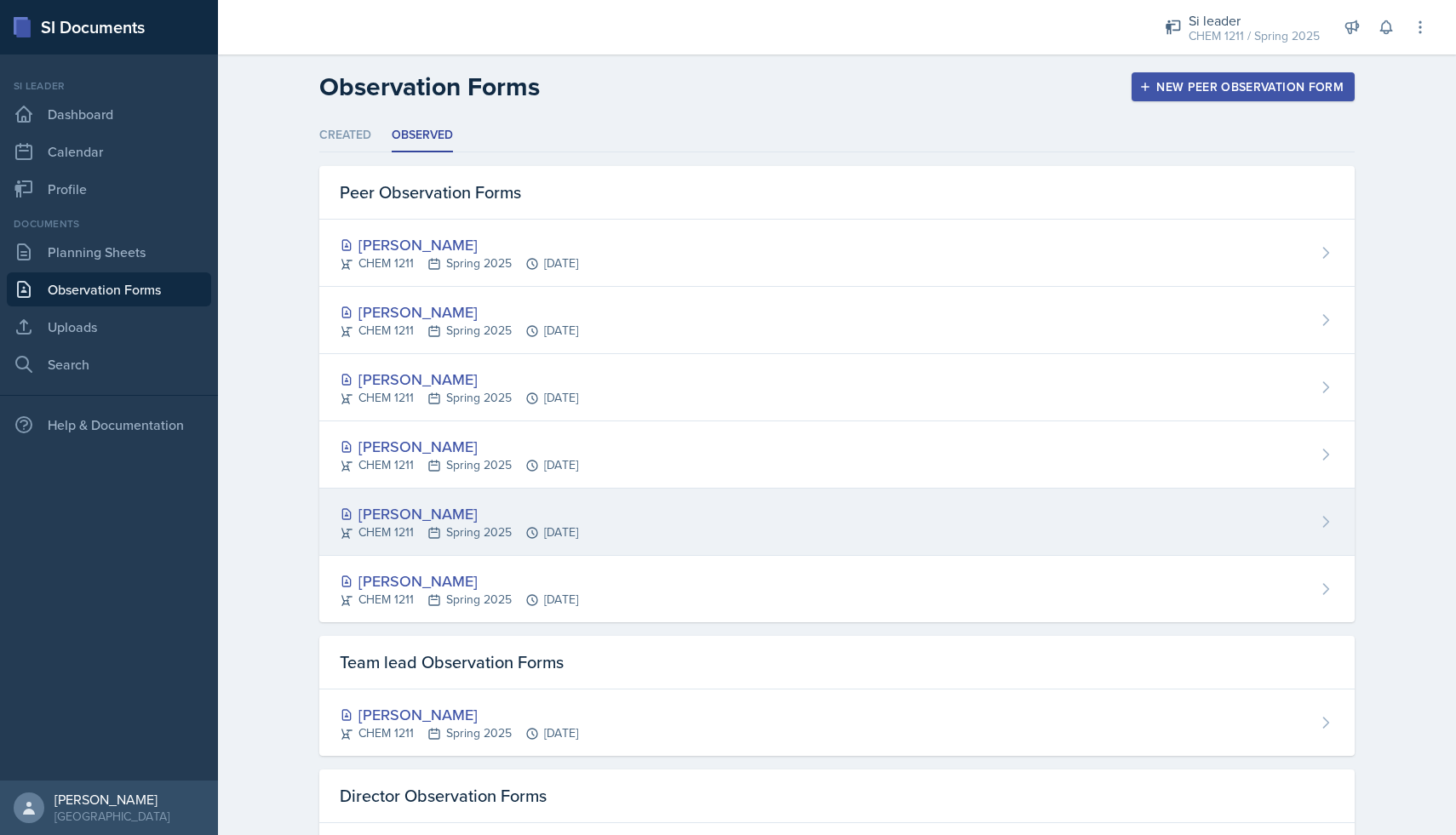
click at [425, 507] on div "[PERSON_NAME]" at bounding box center [459, 513] width 239 height 23
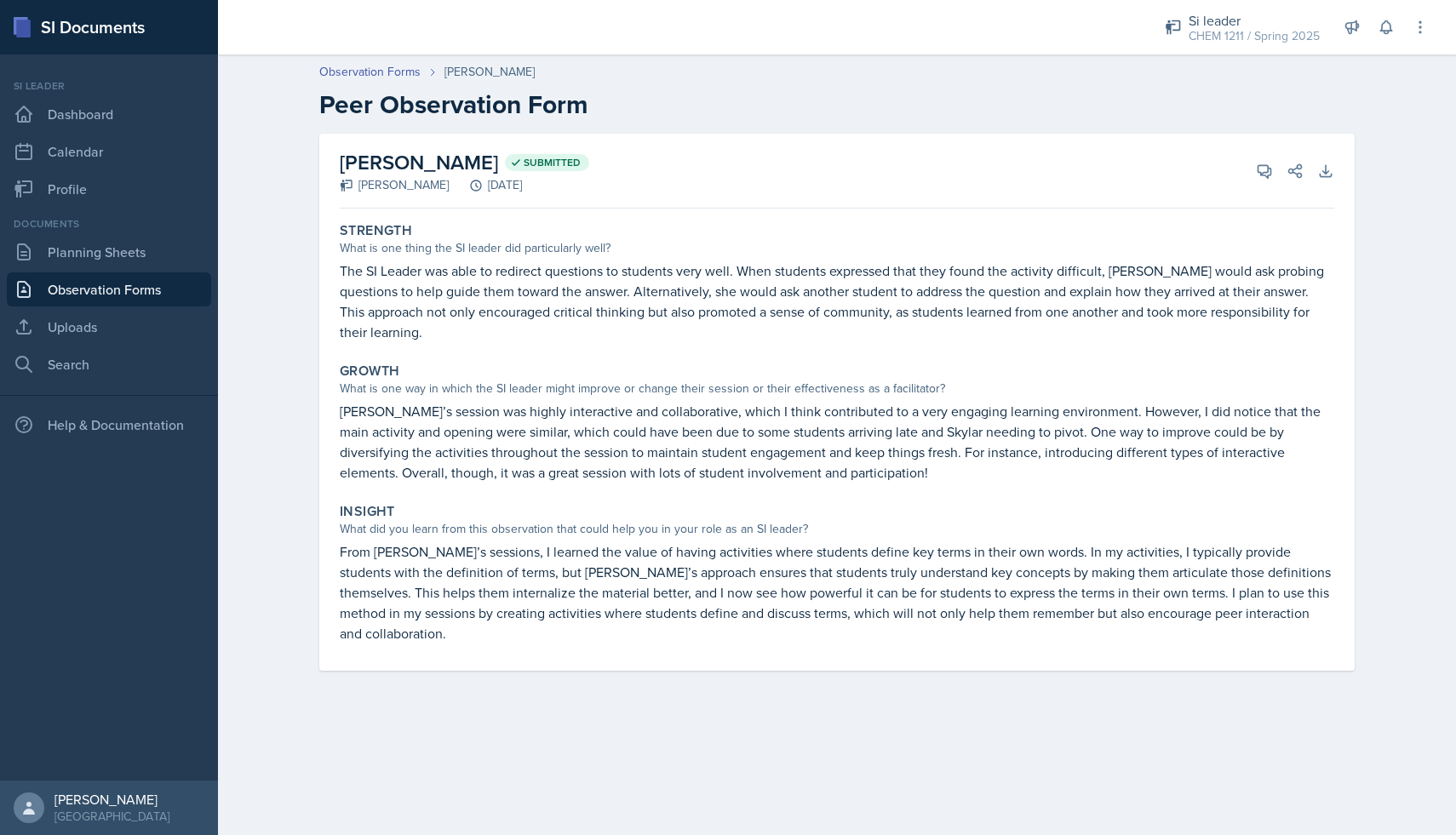
click at [153, 289] on link "Observation Forms" at bounding box center [108, 289] width 204 height 34
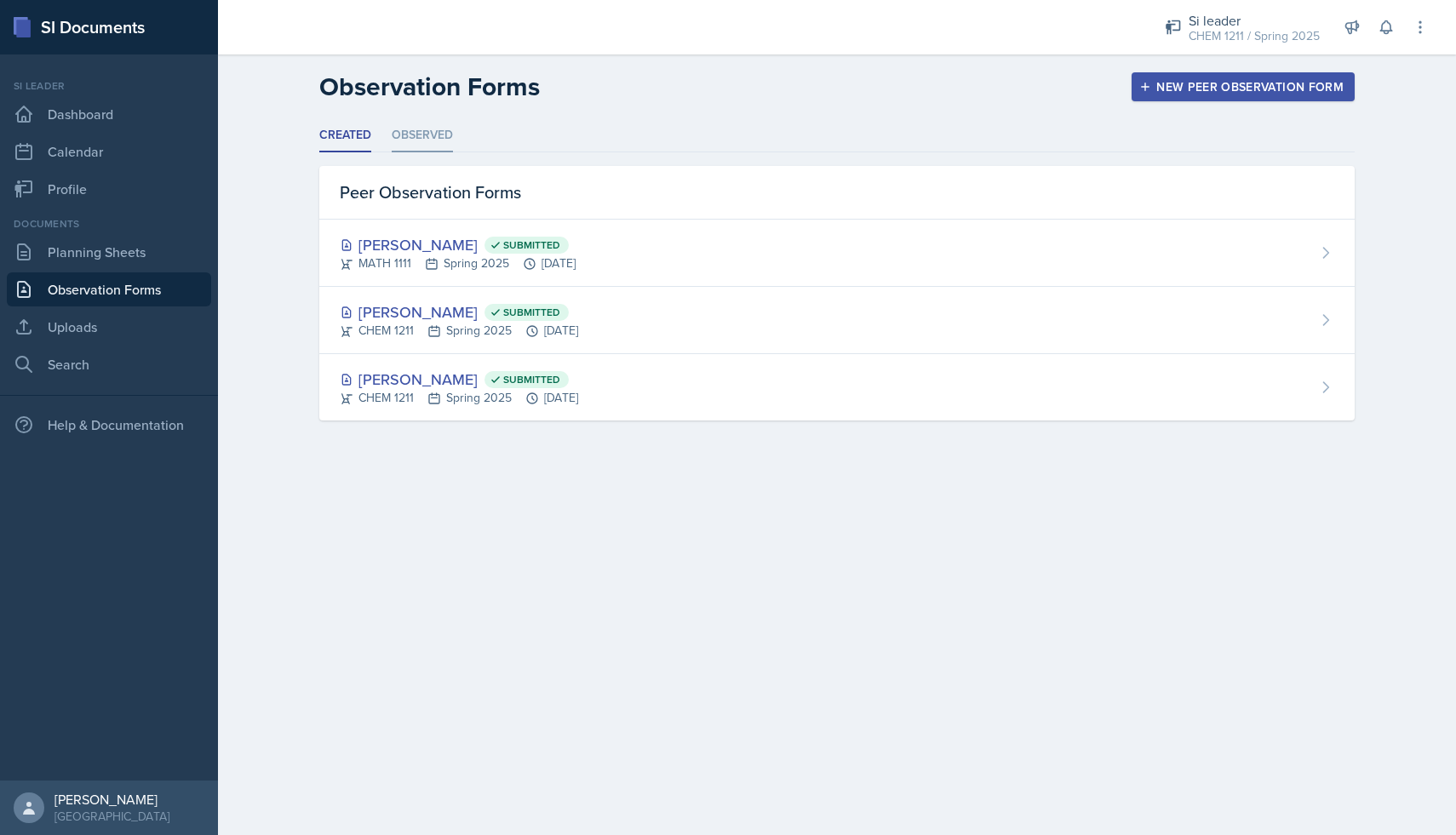
click at [391, 144] on li "Observed" at bounding box center [422, 136] width 62 height 33
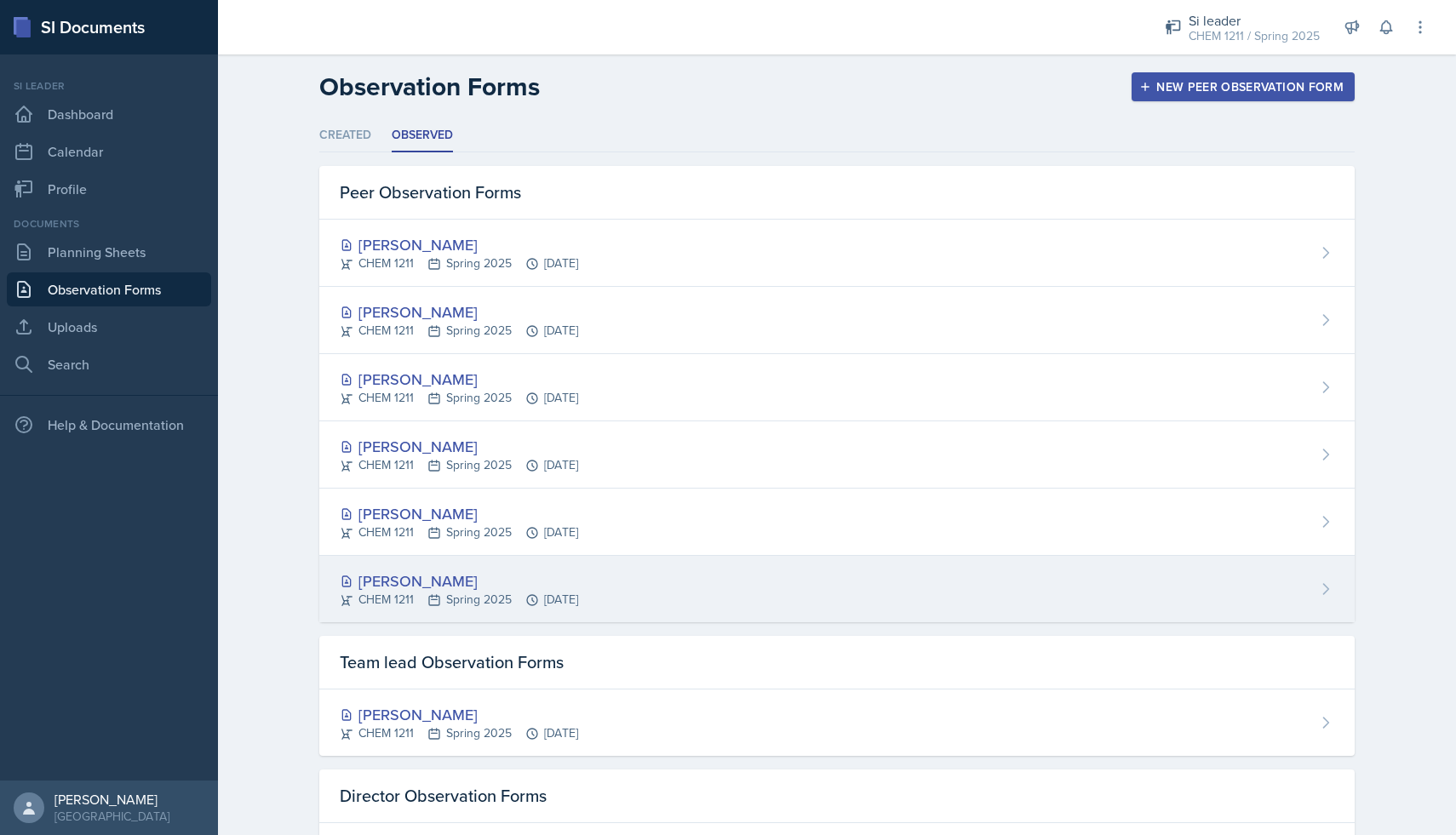
click at [390, 570] on div "[PERSON_NAME]" at bounding box center [459, 581] width 239 height 23
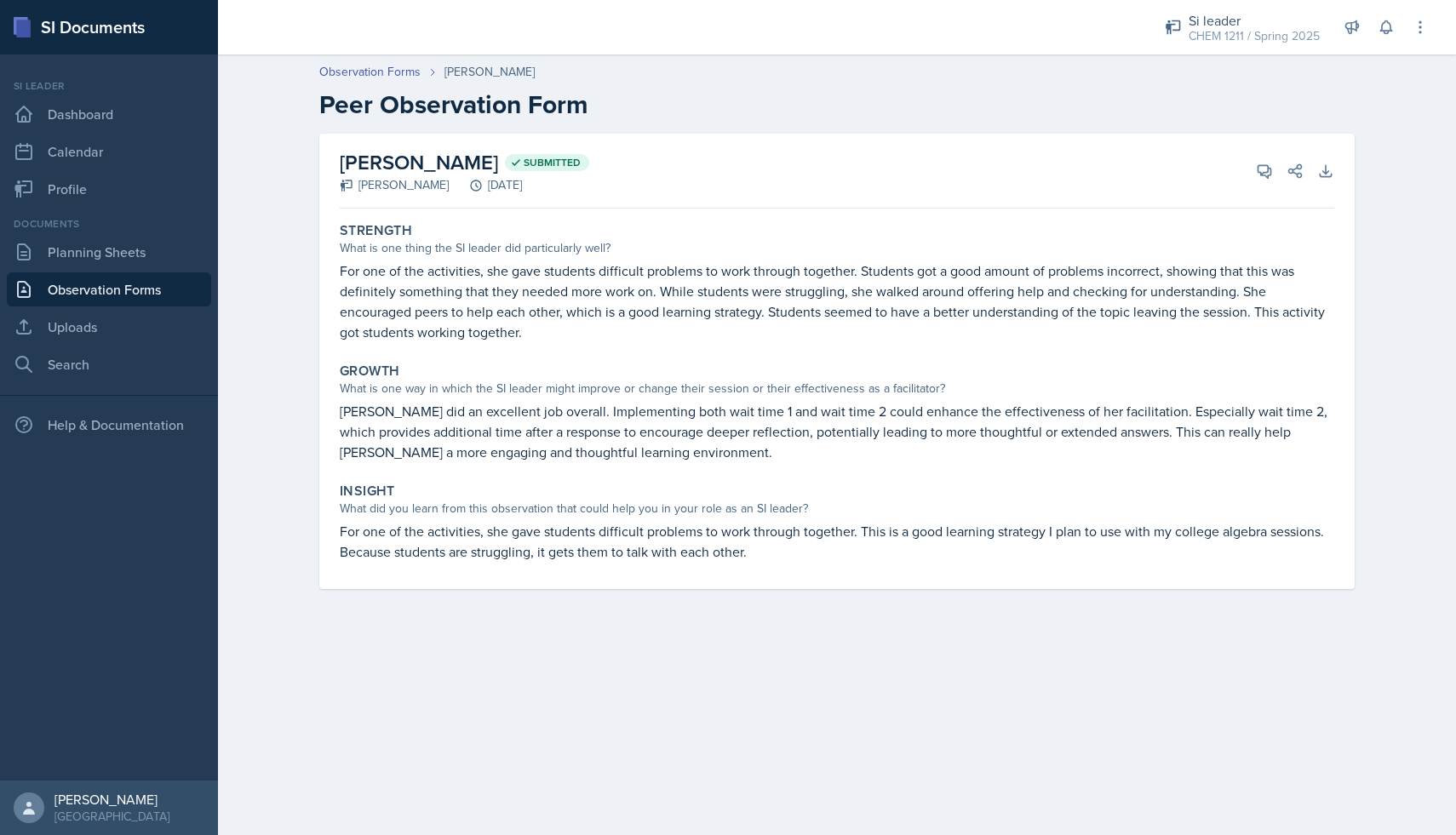
click at [96, 288] on link "Observation Forms" at bounding box center [108, 289] width 204 height 34
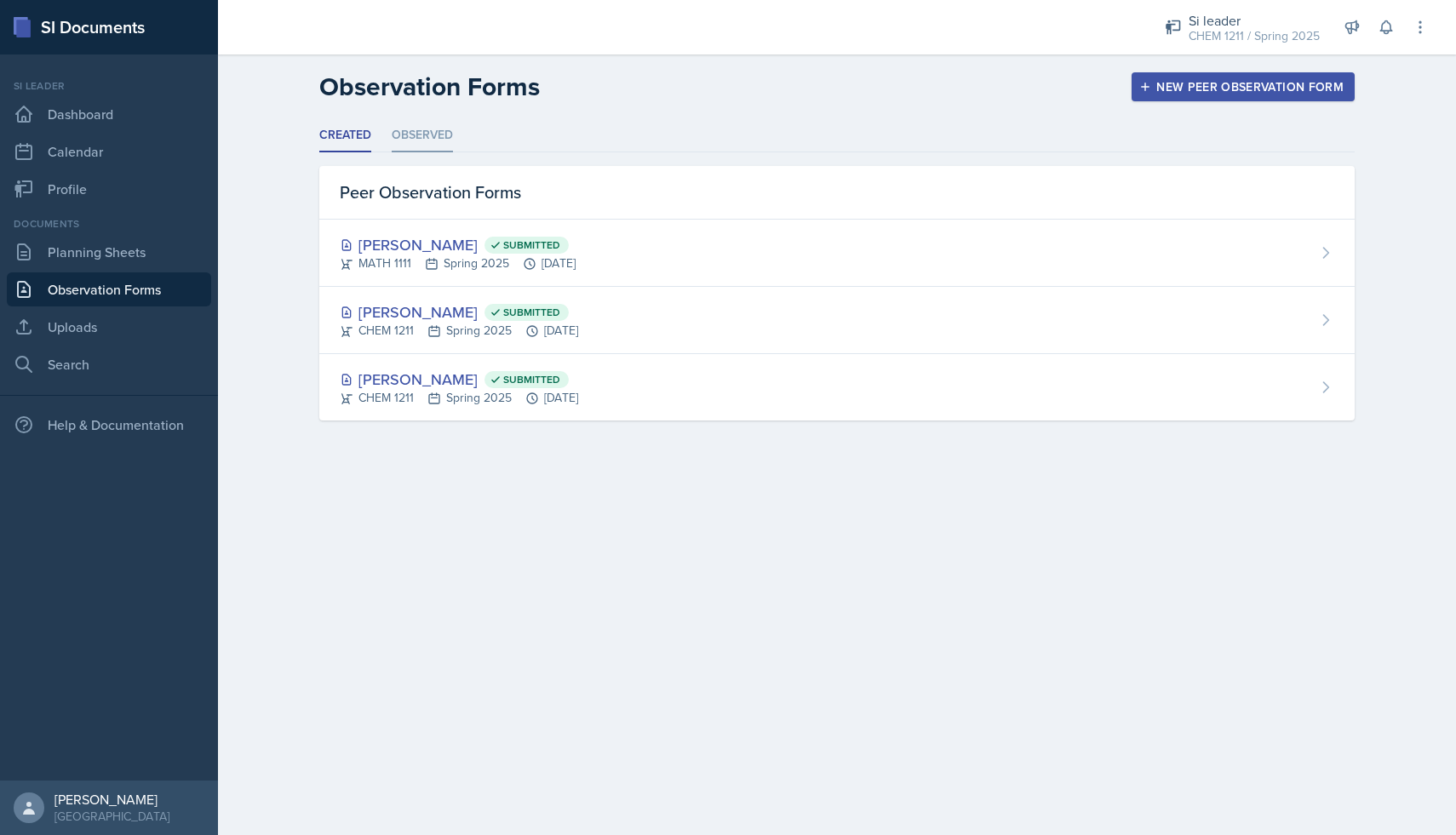
click at [436, 140] on li "Observed" at bounding box center [422, 136] width 62 height 33
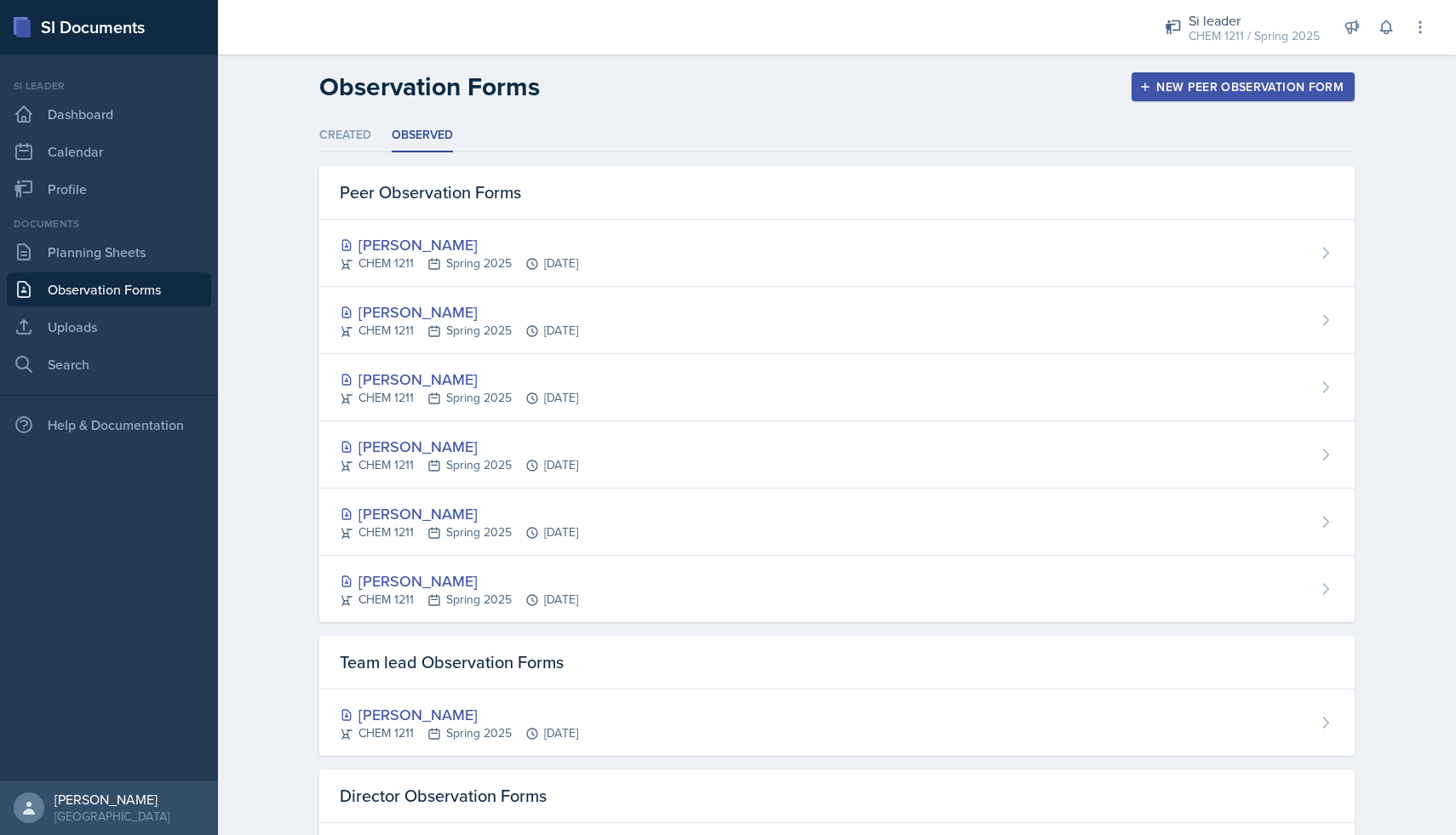
click at [345, 118] on header "Observation Forms New Peer Observation Form" at bounding box center [837, 86] width 1238 height 64
click at [345, 132] on li "Created" at bounding box center [345, 136] width 52 height 33
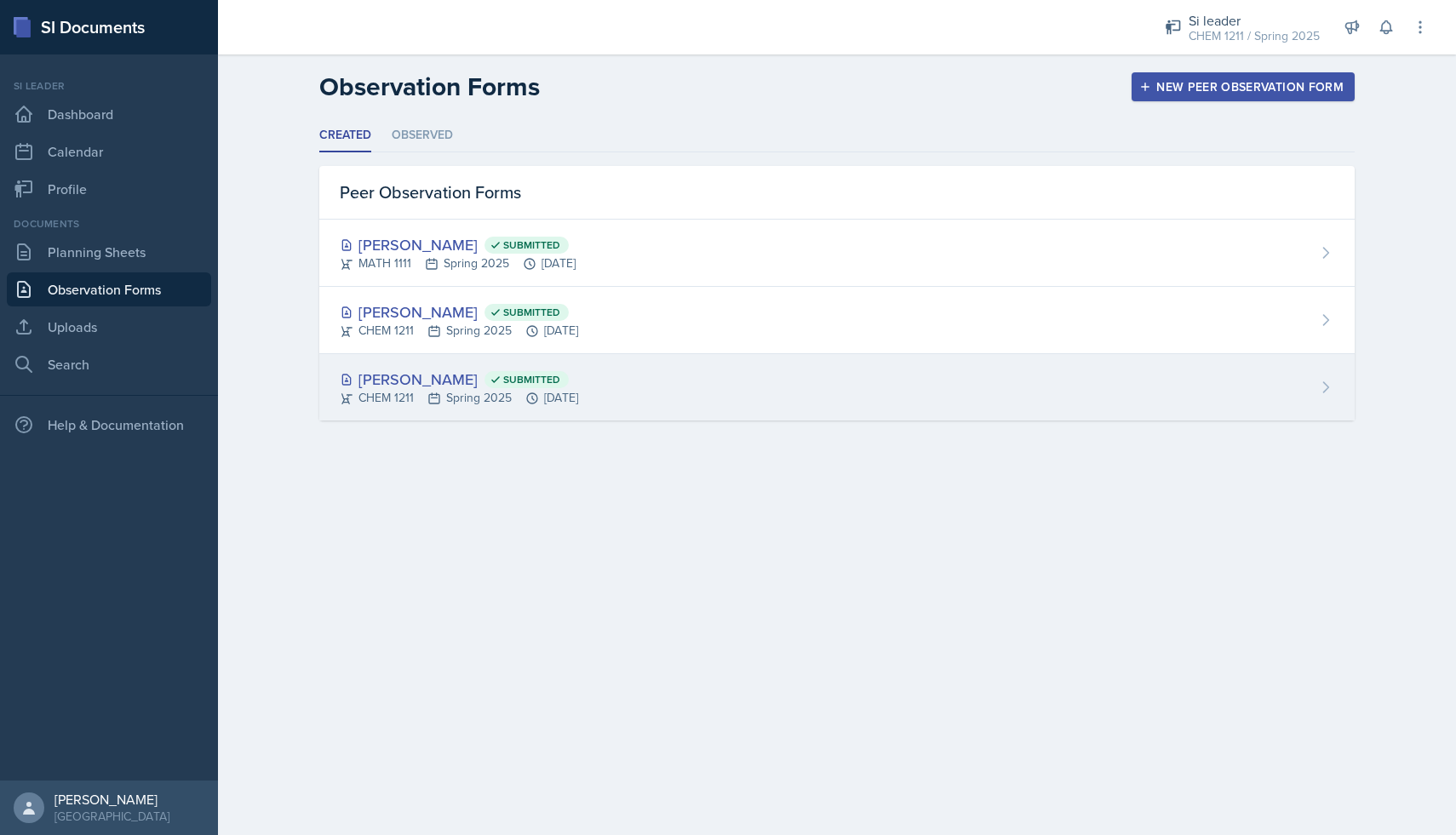
click at [398, 378] on div "[PERSON_NAME] Submitted" at bounding box center [459, 378] width 239 height 23
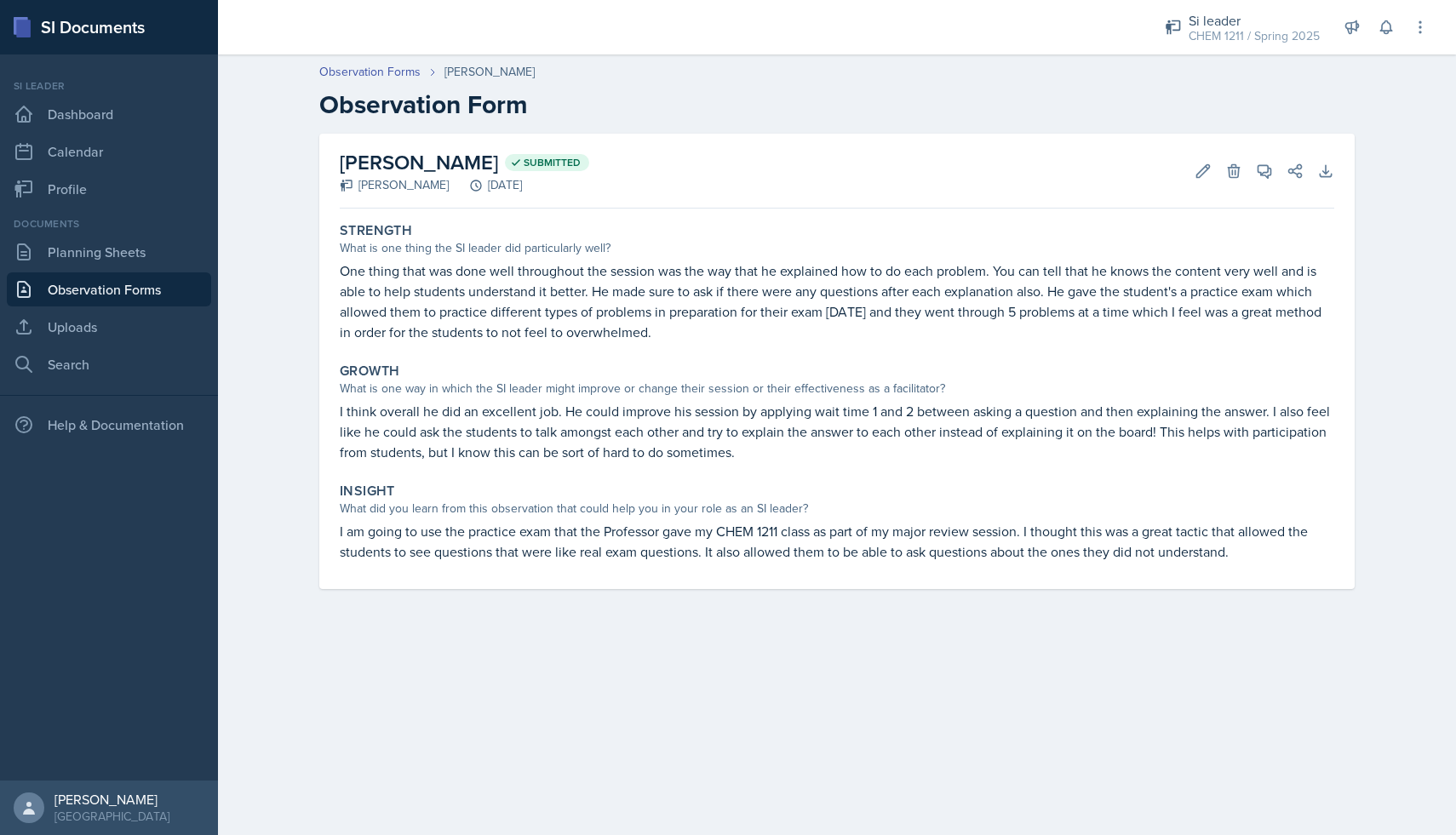
click at [67, 288] on link "Observation Forms" at bounding box center [108, 289] width 204 height 34
